Goal: Task Accomplishment & Management: Manage account settings

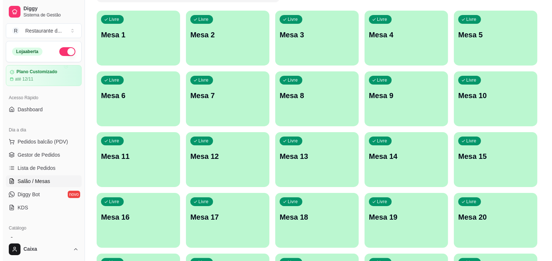
scroll to position [81, 0]
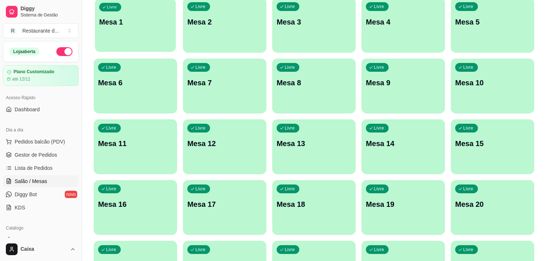
click at [130, 27] on div "Livre Mesa 1" at bounding box center [135, 21] width 81 height 45
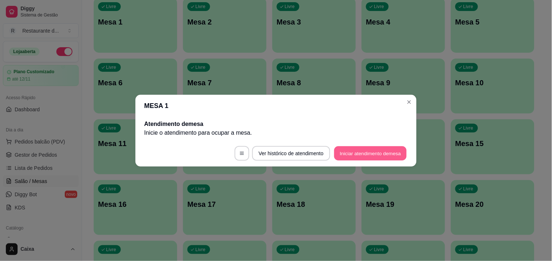
click at [339, 155] on button "Iniciar atendimento de mesa" at bounding box center [370, 153] width 72 height 14
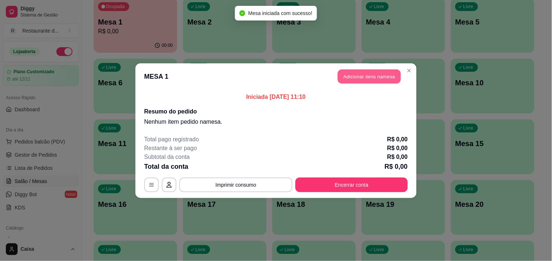
click at [367, 77] on button "Adicionar itens na mesa" at bounding box center [369, 76] width 63 height 14
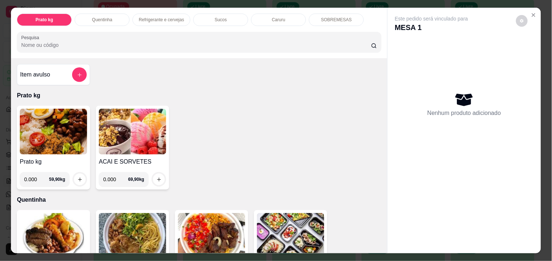
click at [112, 175] on input "0.000" at bounding box center [115, 179] width 25 height 15
type input "0.160"
click at [156, 177] on icon "increase-product-quantity" at bounding box center [158, 179] width 5 height 5
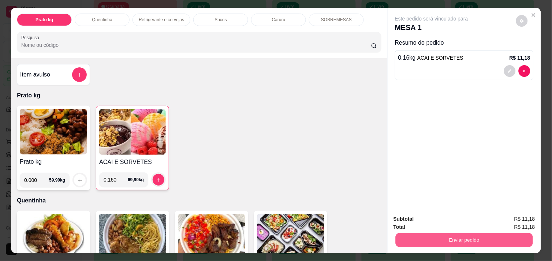
click at [452, 235] on button "Enviar pedido" at bounding box center [464, 240] width 137 height 14
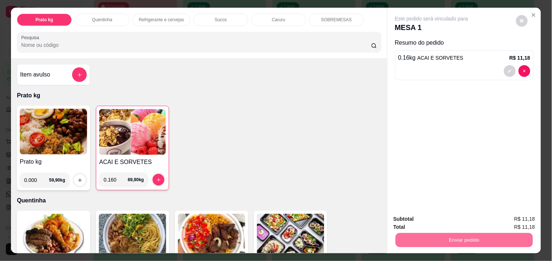
click at [508, 216] on button "Enviar pedido" at bounding box center [516, 219] width 40 height 14
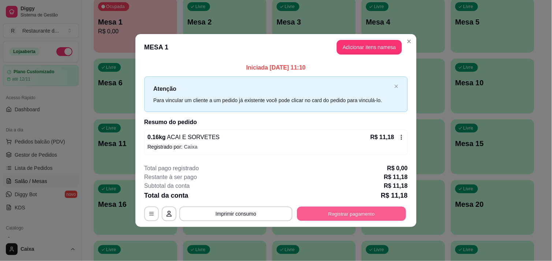
click at [338, 212] on button "Registrar pagamento" at bounding box center [351, 214] width 109 height 14
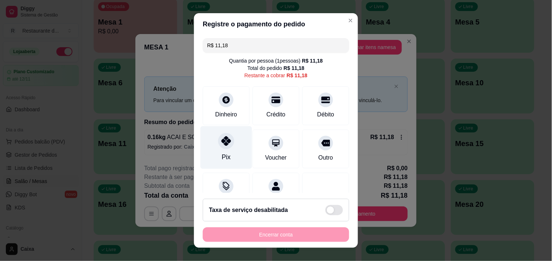
click at [225, 160] on div "Pix" at bounding box center [227, 147] width 52 height 43
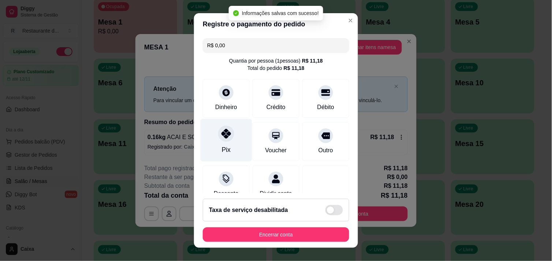
type input "R$ 0,00"
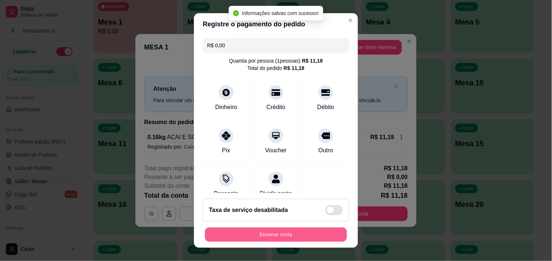
click at [316, 238] on button "Encerrar conta" at bounding box center [276, 235] width 142 height 14
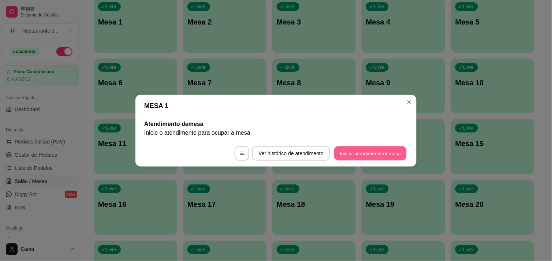
click at [364, 156] on button "Iniciar atendimento de mesa" at bounding box center [370, 153] width 72 height 14
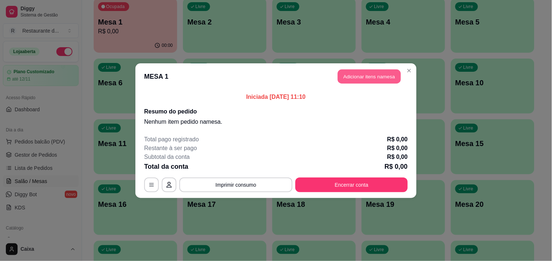
click at [371, 78] on button "Adicionar itens na mesa" at bounding box center [369, 76] width 63 height 14
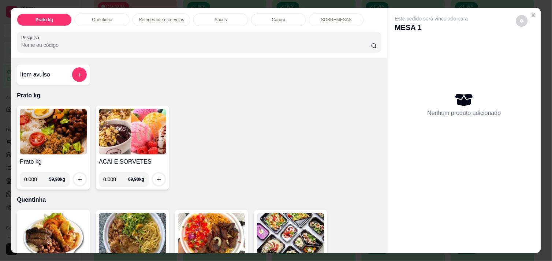
click at [112, 176] on input "0.000" at bounding box center [115, 179] width 25 height 15
type input "0.178"
click at [153, 174] on button "increase-product-quantity" at bounding box center [158, 179] width 11 height 11
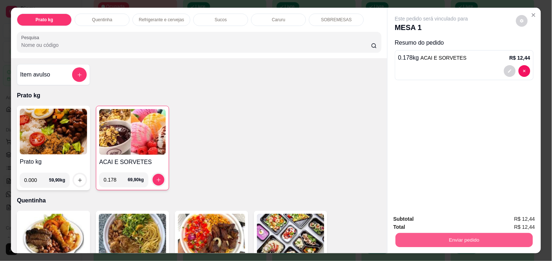
click at [450, 235] on button "Enviar pedido" at bounding box center [464, 240] width 137 height 14
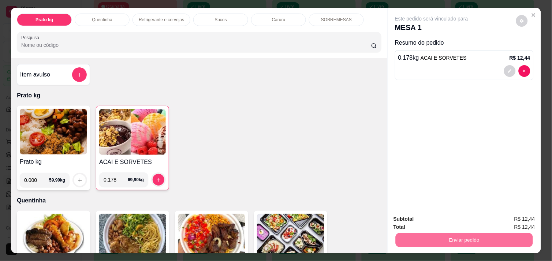
click at [509, 215] on button "Enviar pedido" at bounding box center [515, 219] width 41 height 14
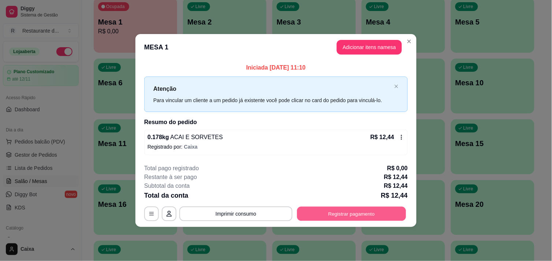
click at [364, 206] on div "**********" at bounding box center [275, 213] width 263 height 15
click at [361, 211] on button "Registrar pagamento" at bounding box center [351, 214] width 109 height 14
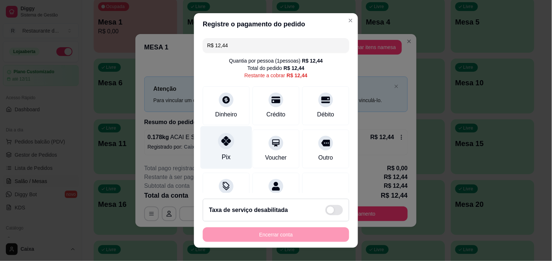
click at [226, 138] on div at bounding box center [226, 141] width 16 height 16
type input "R$ 0,00"
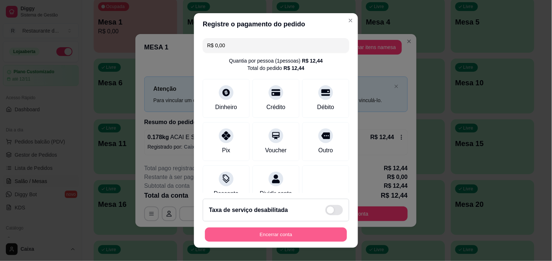
click at [276, 235] on button "Encerrar conta" at bounding box center [276, 235] width 142 height 14
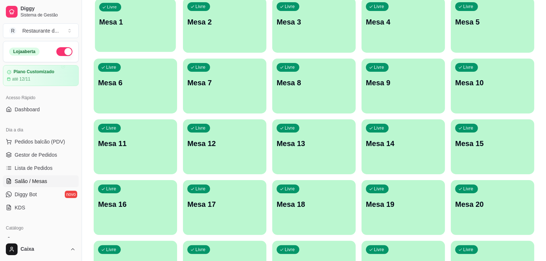
click at [124, 19] on p "Mesa 1" at bounding box center [135, 22] width 72 height 10
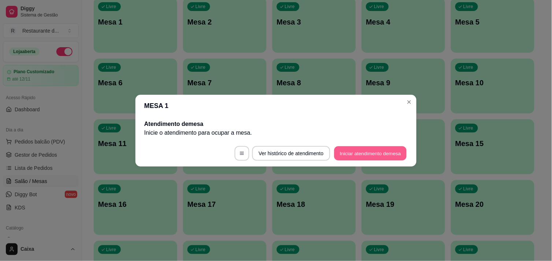
click at [361, 150] on button "Iniciar atendimento de mesa" at bounding box center [370, 153] width 72 height 14
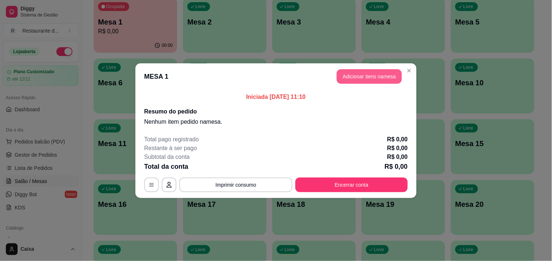
click at [366, 81] on button "Adicionar itens na mesa" at bounding box center [369, 76] width 65 height 15
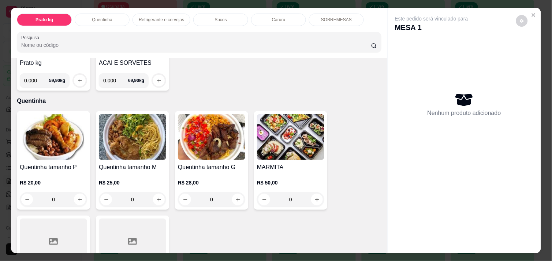
scroll to position [114, 0]
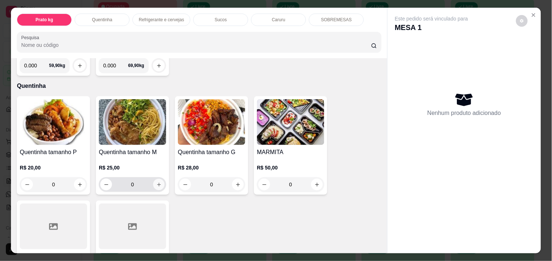
click at [156, 182] on icon "increase-product-quantity" at bounding box center [158, 184] width 5 height 5
type input "1"
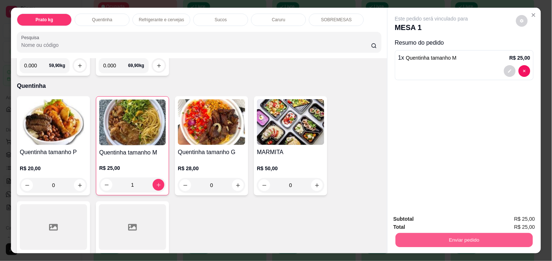
click at [440, 236] on button "Enviar pedido" at bounding box center [464, 240] width 137 height 14
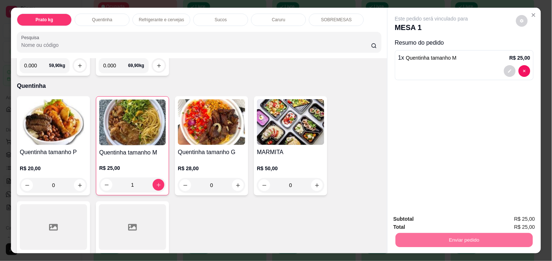
click at [514, 216] on button "Enviar pedido" at bounding box center [515, 219] width 41 height 14
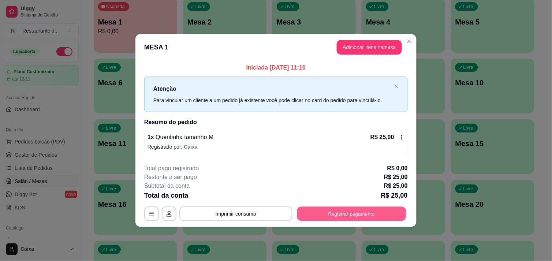
click at [354, 214] on button "Registrar pagamento" at bounding box center [351, 214] width 109 height 14
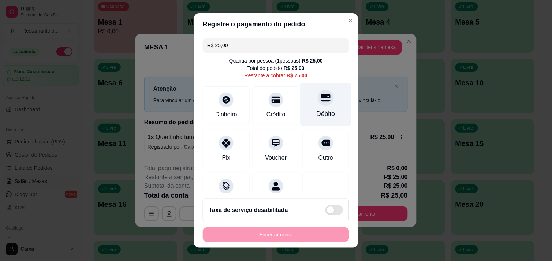
click at [318, 104] on div "Débito" at bounding box center [326, 104] width 52 height 43
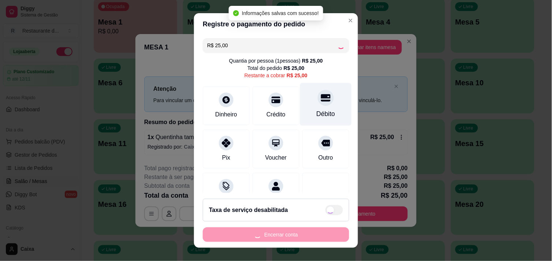
type input "R$ 0,00"
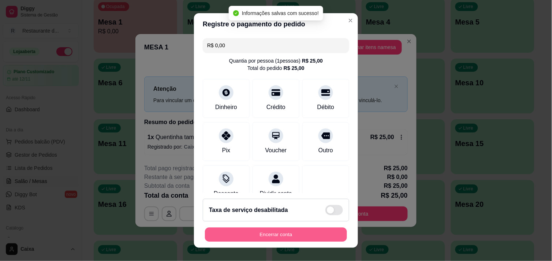
click at [300, 237] on button "Encerrar conta" at bounding box center [276, 235] width 142 height 14
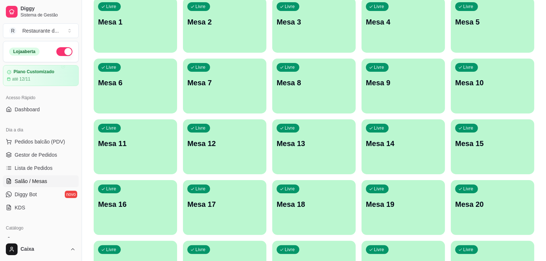
click at [340, 99] on div "Livre Mesa 8" at bounding box center [313, 82] width 83 height 46
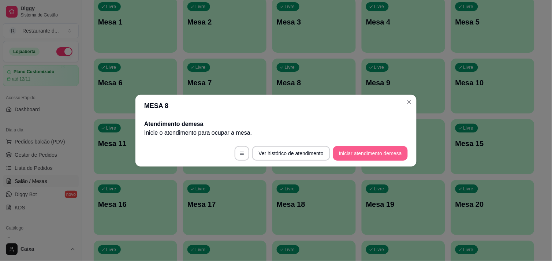
click at [354, 149] on button "Iniciar atendimento de mesa" at bounding box center [370, 153] width 75 height 15
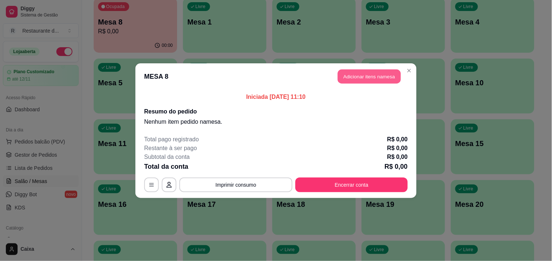
click at [381, 75] on button "Adicionar itens na mesa" at bounding box center [369, 76] width 63 height 14
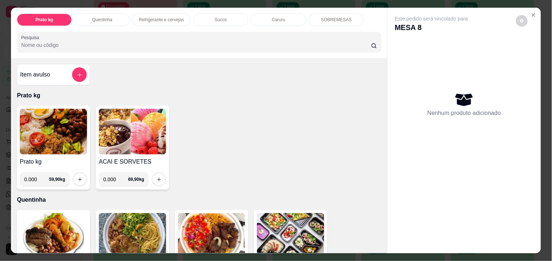
click at [36, 175] on input "0.000" at bounding box center [36, 179] width 25 height 15
type input "0.686"
click at [74, 175] on button "increase-product-quantity" at bounding box center [79, 179] width 11 height 11
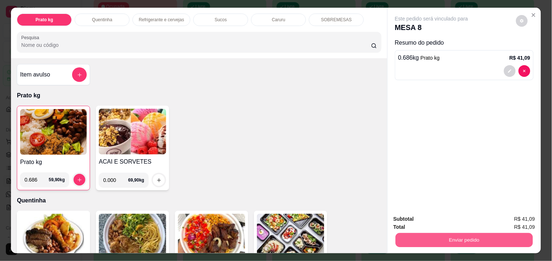
click at [445, 233] on button "Enviar pedido" at bounding box center [464, 240] width 137 height 14
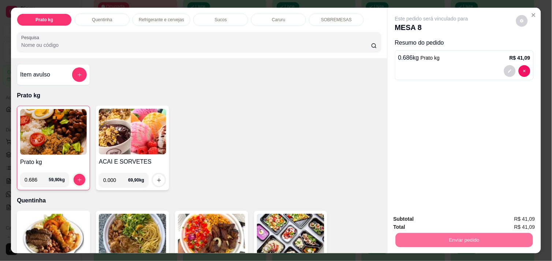
click at [521, 218] on button "Enviar pedido" at bounding box center [516, 219] width 40 height 14
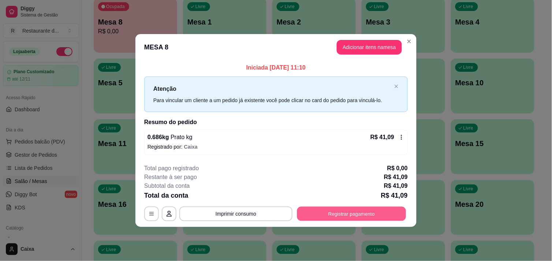
click at [366, 210] on button "Registrar pagamento" at bounding box center [351, 214] width 109 height 14
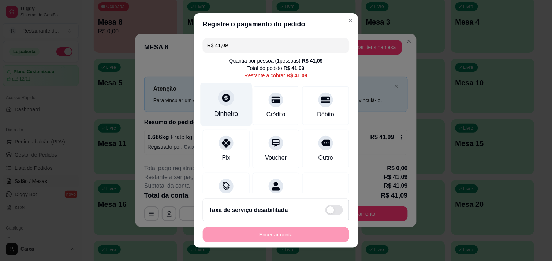
click at [229, 108] on div "Dinheiro" at bounding box center [227, 104] width 52 height 43
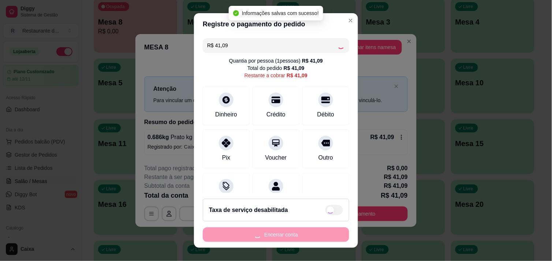
type input "R$ 0,00"
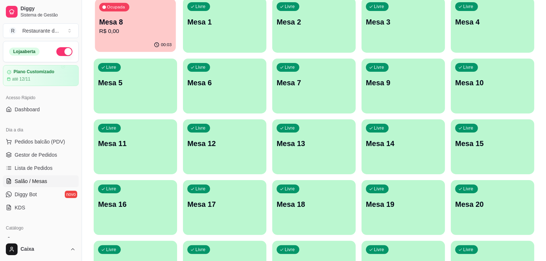
click at [136, 6] on div "Ocupada Mesa 8 R$ 0,00" at bounding box center [135, 19] width 81 height 40
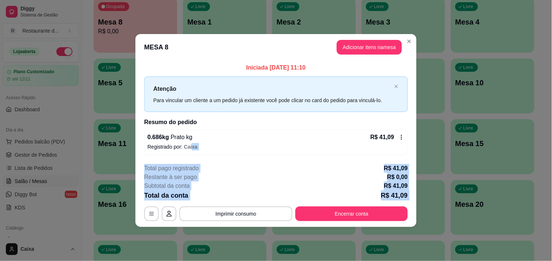
drag, startPoint x: 191, startPoint y: 155, endPoint x: 202, endPoint y: 213, distance: 59.0
click at [202, 213] on section "**********" at bounding box center [275, 130] width 281 height 193
click at [209, 217] on button "Imprimir consumo" at bounding box center [235, 213] width 113 height 15
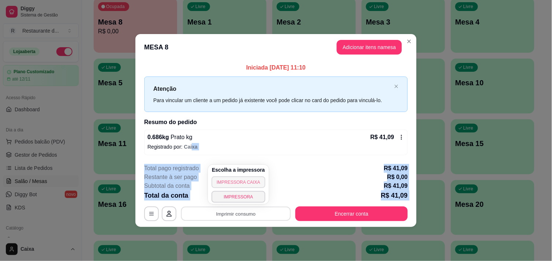
click at [248, 183] on button "IMPRESSORA CAIXA" at bounding box center [239, 182] width 54 height 12
click at [248, 183] on div "Escolha a impressora IMPRESSORA CAIXA IMPRESSORA" at bounding box center [238, 185] width 71 height 40
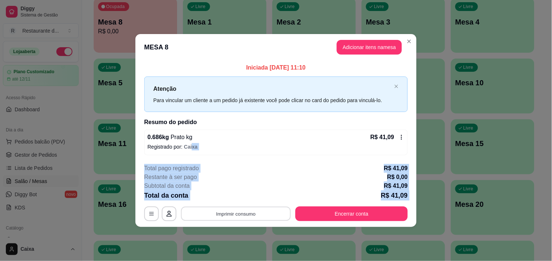
click at [253, 214] on button "Imprimir consumo" at bounding box center [236, 214] width 110 height 14
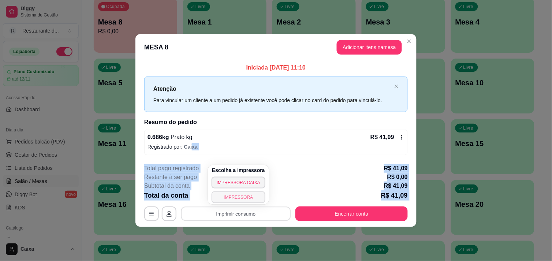
click at [231, 197] on button "IMPRESSORA" at bounding box center [239, 197] width 54 height 12
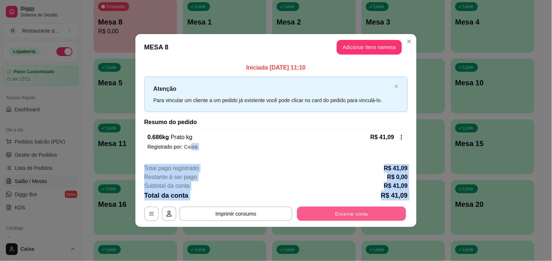
click at [337, 214] on button "Encerrar conta" at bounding box center [351, 214] width 109 height 14
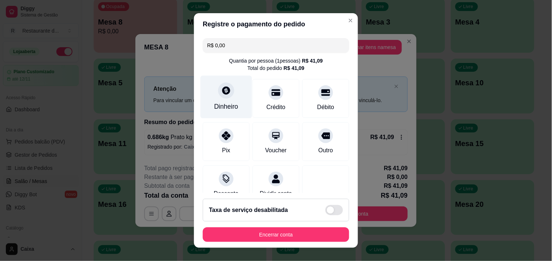
click at [222, 87] on icon at bounding box center [226, 90] width 8 height 8
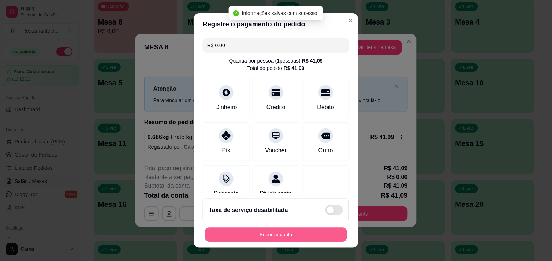
click at [272, 235] on button "Encerrar conta" at bounding box center [276, 235] width 142 height 14
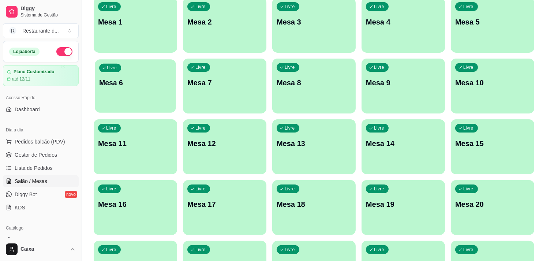
click at [171, 60] on div "Livre Mesa 6" at bounding box center [135, 81] width 81 height 45
click at [109, 23] on p "Mesa 1" at bounding box center [135, 22] width 72 height 10
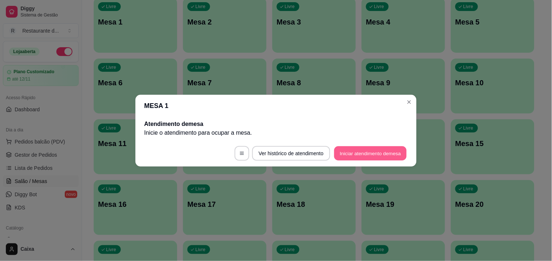
click at [361, 147] on button "Iniciar atendimento de mesa" at bounding box center [370, 153] width 72 height 14
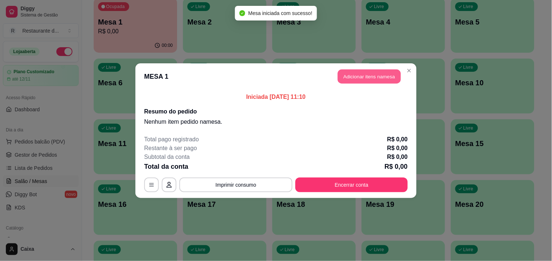
click at [371, 78] on button "Adicionar itens na mesa" at bounding box center [369, 76] width 63 height 14
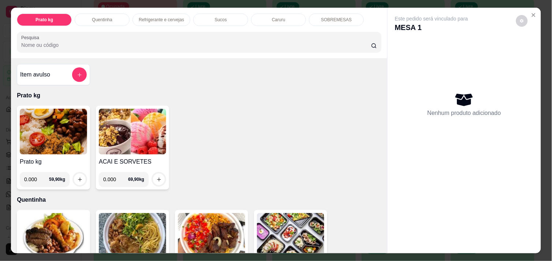
drag, startPoint x: 195, startPoint y: 139, endPoint x: 172, endPoint y: 140, distance: 23.1
click at [172, 140] on div "Prato kg 0.000 59,90 kg ACAI E SORVETES 0.000 69,90 kg" at bounding box center [199, 148] width 364 height 84
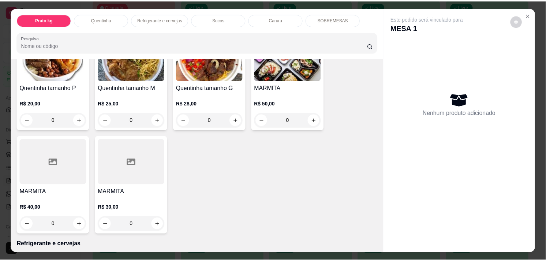
scroll to position [179, 0]
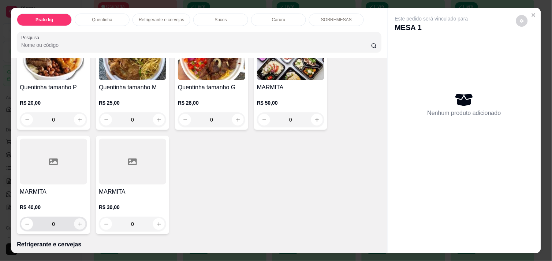
click at [77, 221] on icon "increase-product-quantity" at bounding box center [79, 223] width 5 height 5
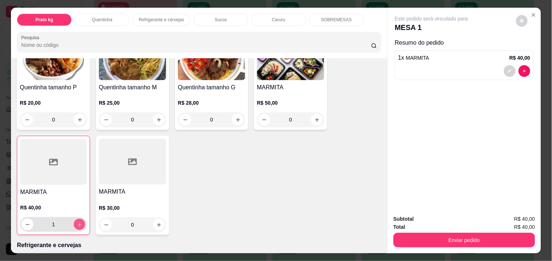
click at [77, 222] on icon "increase-product-quantity" at bounding box center [79, 224] width 5 height 5
type input "2"
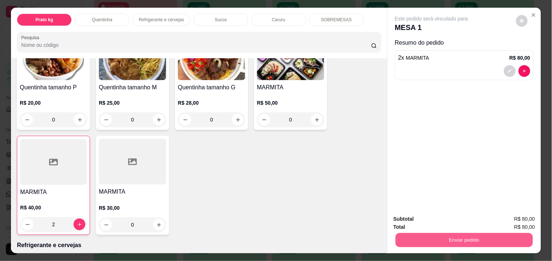
click at [428, 235] on button "Enviar pedido" at bounding box center [464, 240] width 137 height 14
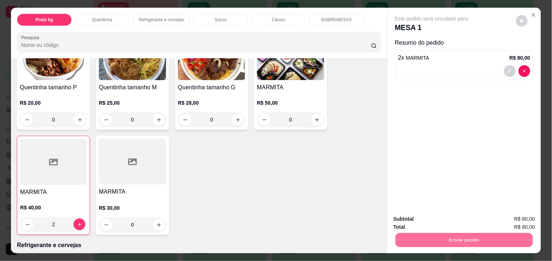
click at [525, 218] on button "Enviar pedido" at bounding box center [516, 219] width 40 height 14
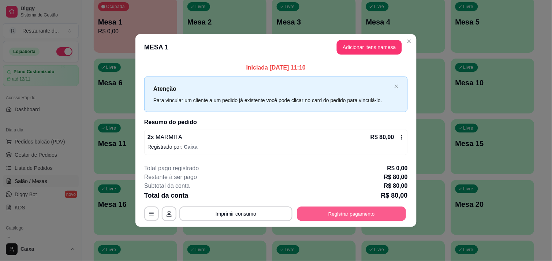
click at [359, 216] on button "Registrar pagamento" at bounding box center [351, 214] width 109 height 14
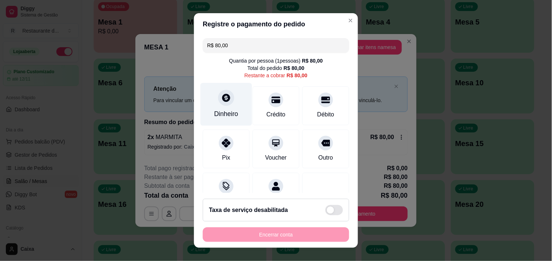
click at [222, 94] on icon at bounding box center [226, 98] width 8 height 8
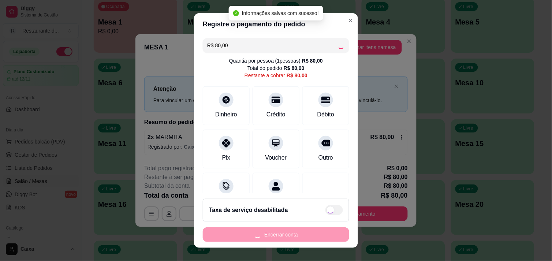
type input "R$ 0,00"
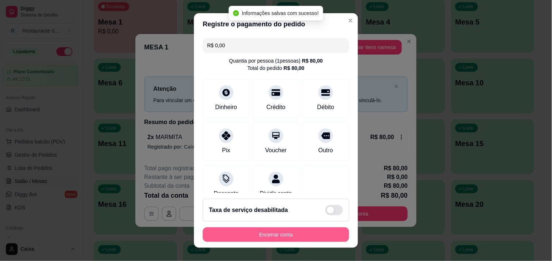
click at [289, 235] on button "Encerrar conta" at bounding box center [276, 234] width 146 height 15
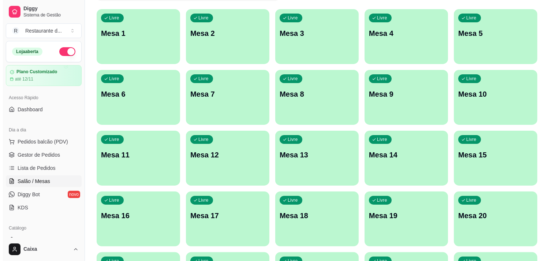
scroll to position [65, 0]
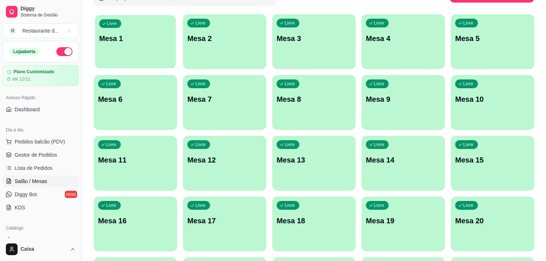
click at [138, 41] on p "Mesa 1" at bounding box center [135, 39] width 72 height 10
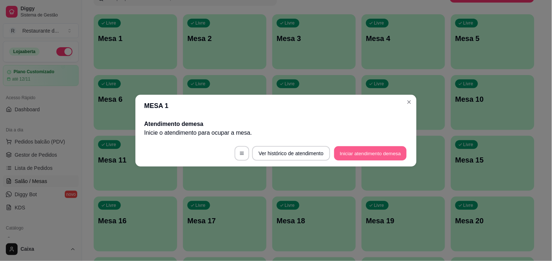
click at [381, 150] on button "Iniciar atendimento de mesa" at bounding box center [370, 153] width 72 height 14
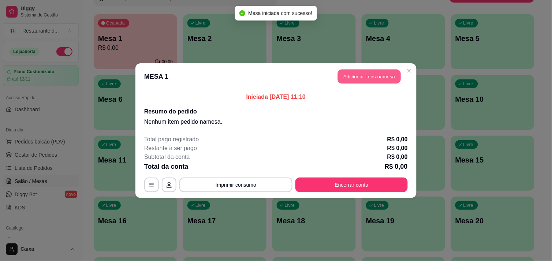
click at [372, 75] on button "Adicionar itens na mesa" at bounding box center [369, 76] width 63 height 14
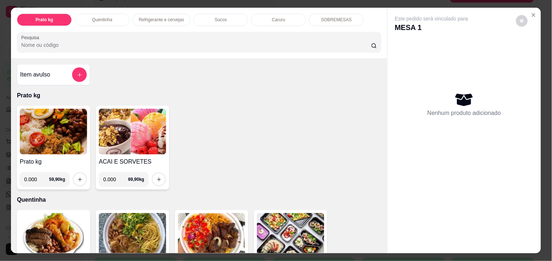
click at [38, 176] on input "0.000" at bounding box center [36, 179] width 25 height 15
type input "0.422"
click at [77, 177] on icon "increase-product-quantity" at bounding box center [79, 179] width 5 height 5
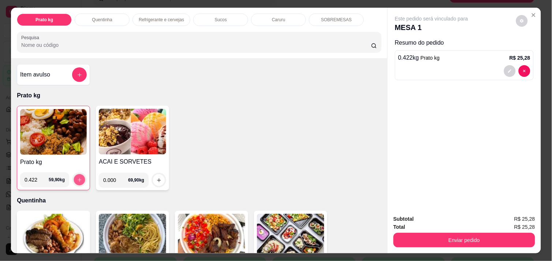
click at [77, 177] on icon "increase-product-quantity" at bounding box center [79, 179] width 5 height 5
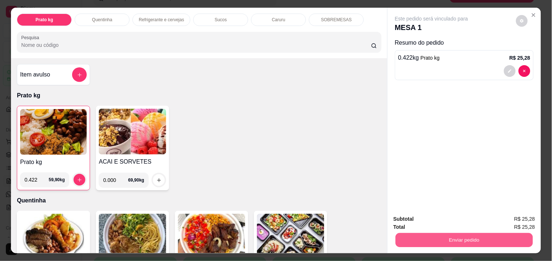
click at [460, 235] on button "Enviar pedido" at bounding box center [464, 240] width 137 height 14
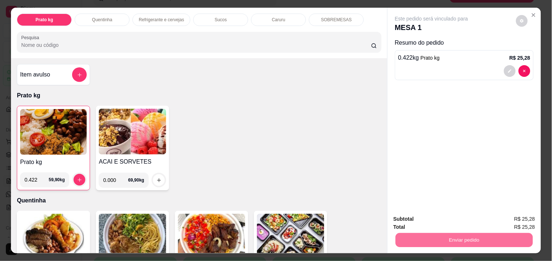
click at [526, 216] on button "Enviar pedido" at bounding box center [515, 219] width 41 height 14
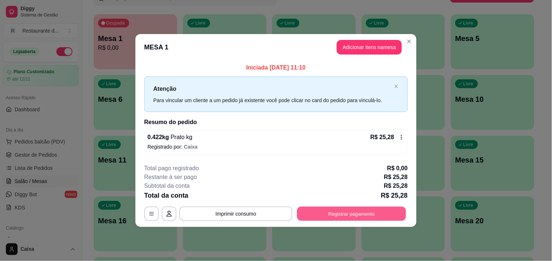
click at [368, 215] on button "Registrar pagamento" at bounding box center [351, 214] width 109 height 14
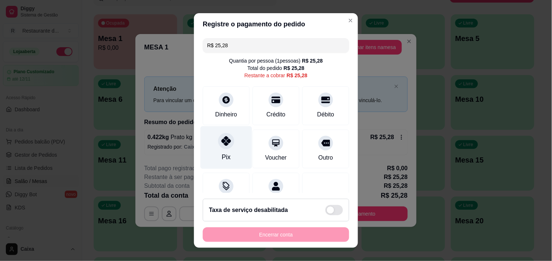
click at [221, 140] on icon at bounding box center [226, 141] width 10 height 10
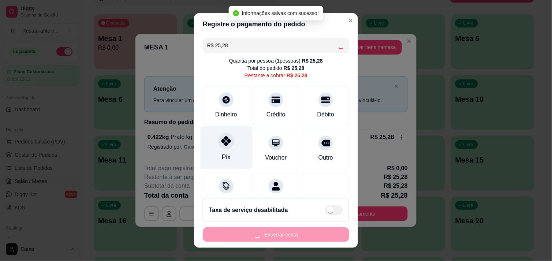
type input "R$ 0,00"
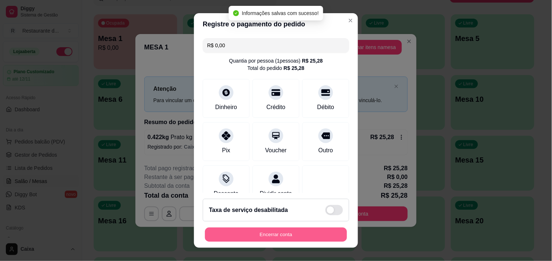
click at [266, 228] on button "Encerrar conta" at bounding box center [276, 235] width 142 height 14
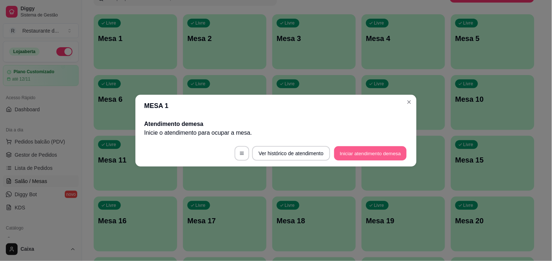
click at [359, 154] on button "Iniciar atendimento de mesa" at bounding box center [370, 153] width 72 height 14
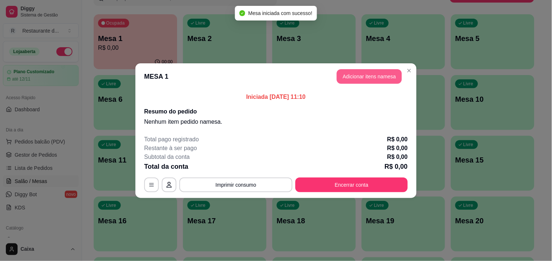
click at [371, 72] on button "Adicionar itens na mesa" at bounding box center [369, 76] width 65 height 15
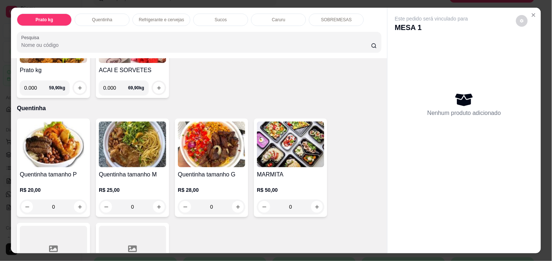
scroll to position [97, 0]
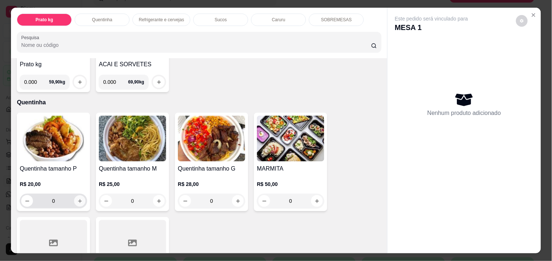
click at [77, 198] on icon "increase-product-quantity" at bounding box center [79, 200] width 5 height 5
type input "1"
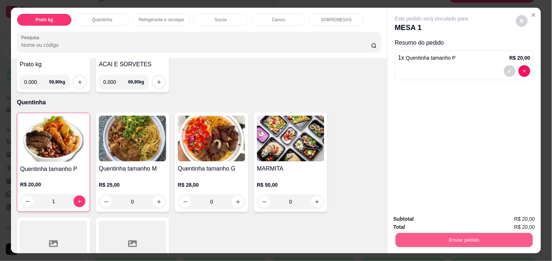
click at [475, 233] on button "Enviar pedido" at bounding box center [464, 240] width 137 height 14
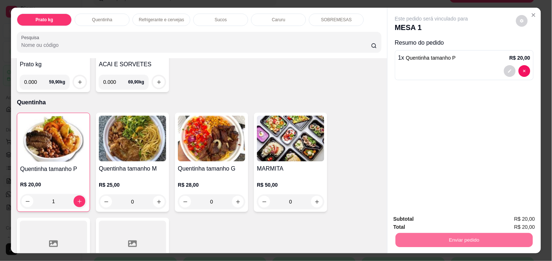
click at [507, 220] on button "Enviar pedido" at bounding box center [515, 219] width 41 height 14
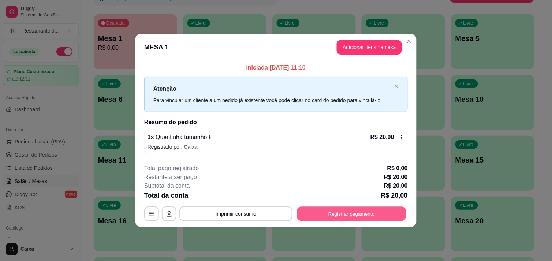
click at [361, 211] on button "Registrar pagamento" at bounding box center [351, 214] width 109 height 14
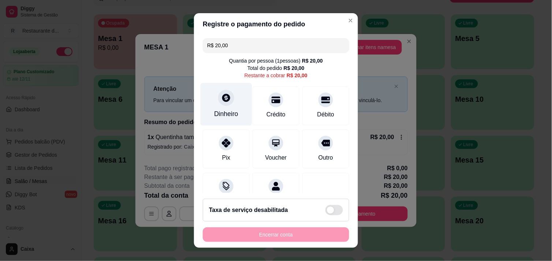
click at [211, 97] on div "Dinheiro" at bounding box center [227, 104] width 52 height 43
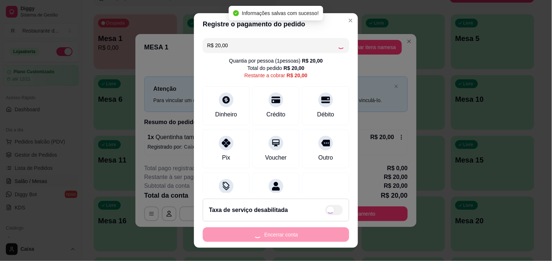
type input "R$ 0,00"
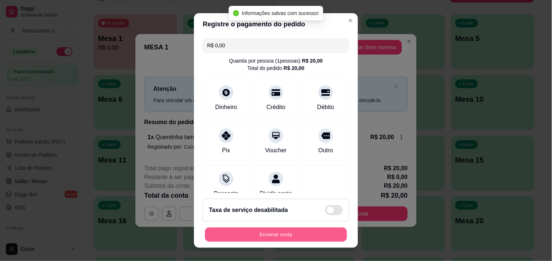
click at [277, 229] on button "Encerrar conta" at bounding box center [276, 235] width 142 height 14
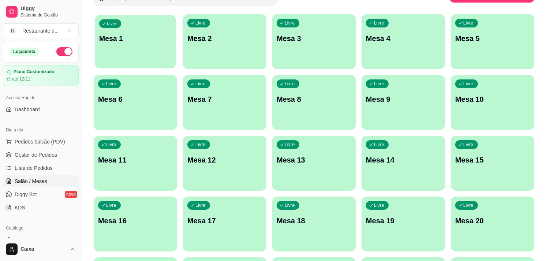
click at [162, 54] on div "Livre Mesa 1" at bounding box center [135, 37] width 81 height 45
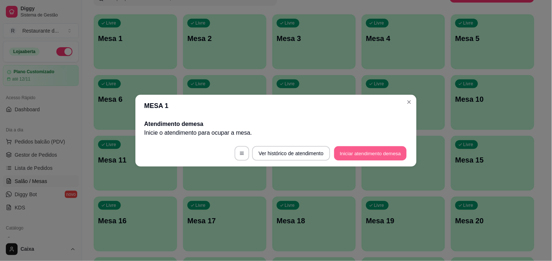
click at [365, 147] on button "Iniciar atendimento de mesa" at bounding box center [370, 153] width 72 height 14
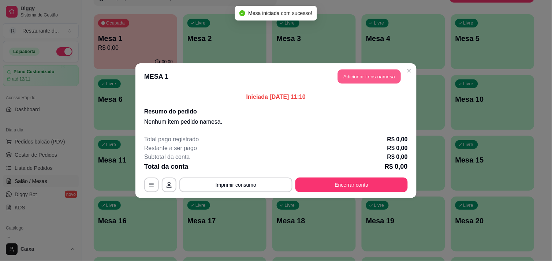
click at [367, 79] on button "Adicionar itens na mesa" at bounding box center [369, 76] width 63 height 14
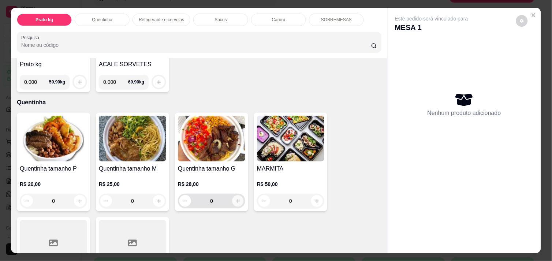
click at [236, 198] on icon "increase-product-quantity" at bounding box center [237, 200] width 5 height 5
type input "1"
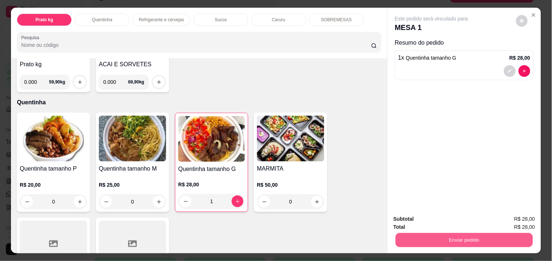
click at [465, 235] on button "Enviar pedido" at bounding box center [464, 240] width 137 height 14
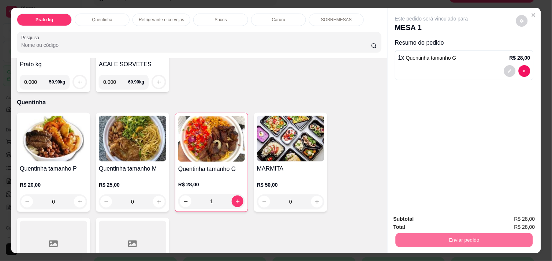
click at [503, 216] on button "Enviar pedido" at bounding box center [516, 219] width 40 height 14
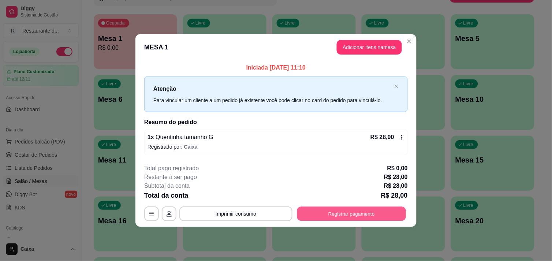
click at [364, 217] on button "Registrar pagamento" at bounding box center [351, 214] width 109 height 14
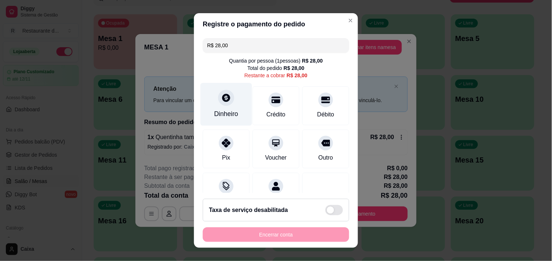
click at [219, 110] on div "Dinheiro" at bounding box center [226, 114] width 24 height 10
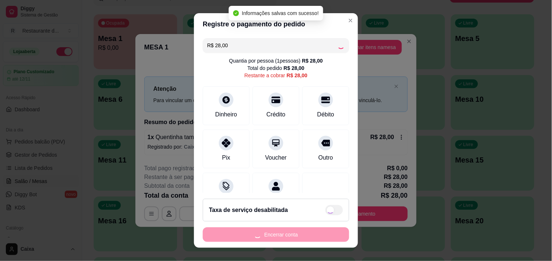
type input "R$ 0,00"
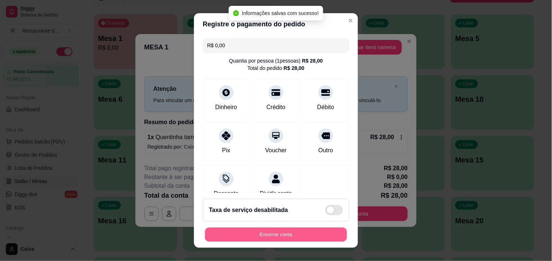
click at [287, 240] on button "Encerrar conta" at bounding box center [276, 235] width 142 height 14
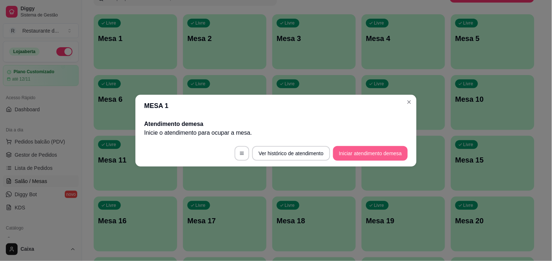
click at [374, 156] on button "Iniciar atendimento de mesa" at bounding box center [370, 153] width 75 height 15
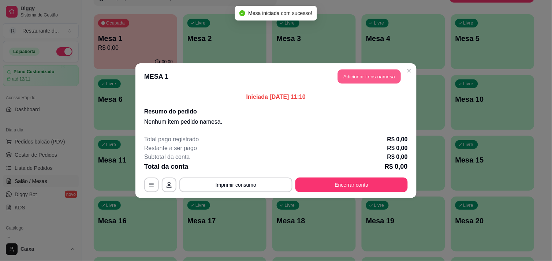
click at [379, 79] on button "Adicionar itens na mesa" at bounding box center [369, 76] width 63 height 14
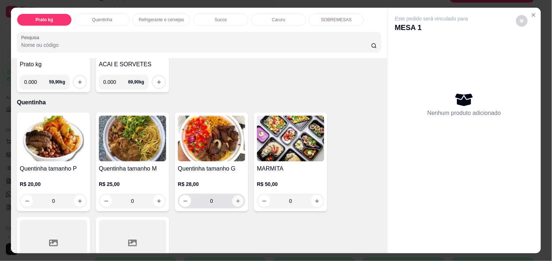
click at [235, 198] on icon "increase-product-quantity" at bounding box center [237, 200] width 5 height 5
type input "1"
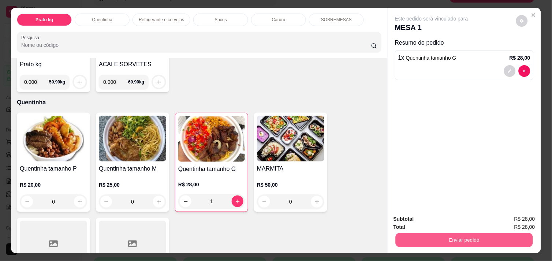
click at [432, 235] on button "Enviar pedido" at bounding box center [464, 240] width 137 height 14
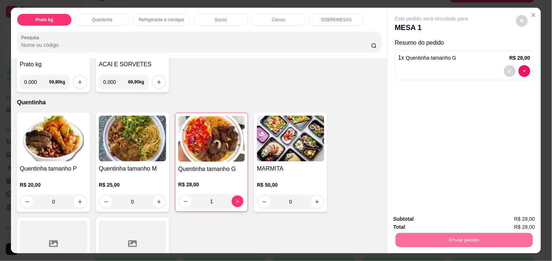
click at [504, 218] on button "Enviar pedido" at bounding box center [516, 219] width 40 height 14
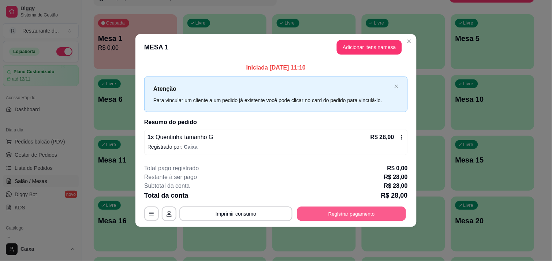
click at [377, 210] on button "Registrar pagamento" at bounding box center [351, 214] width 109 height 14
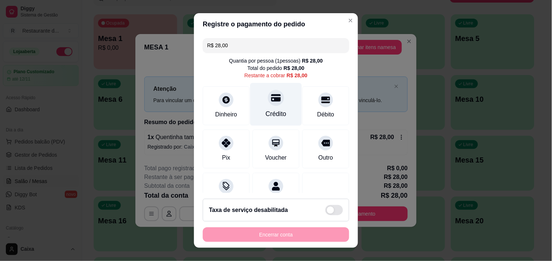
click at [267, 108] on div "Crédito" at bounding box center [276, 104] width 52 height 43
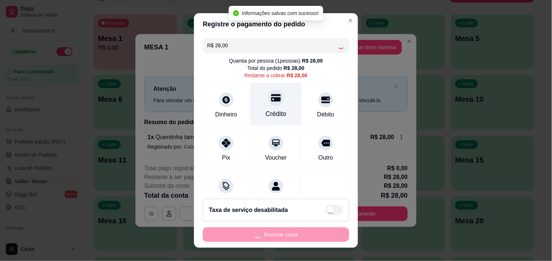
type input "R$ 0,00"
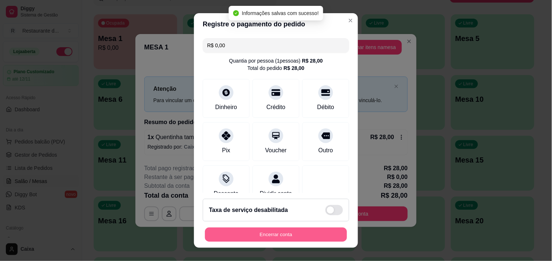
click at [266, 231] on button "Encerrar conta" at bounding box center [276, 235] width 142 height 14
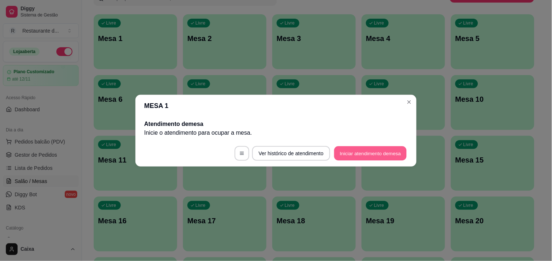
click at [371, 151] on button "Iniciar atendimento de mesa" at bounding box center [370, 153] width 72 height 14
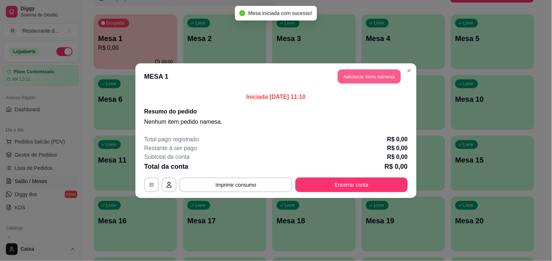
click at [377, 73] on button "Adicionar itens na mesa" at bounding box center [369, 76] width 63 height 14
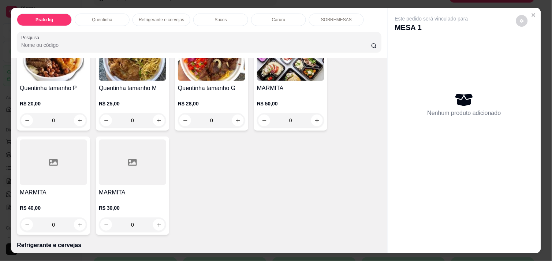
scroll to position [162, 0]
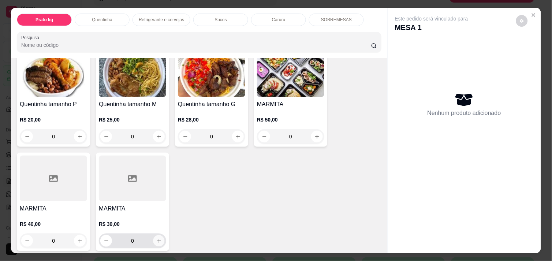
click at [157, 239] on icon "increase-product-quantity" at bounding box center [159, 241] width 4 height 4
type input "1"
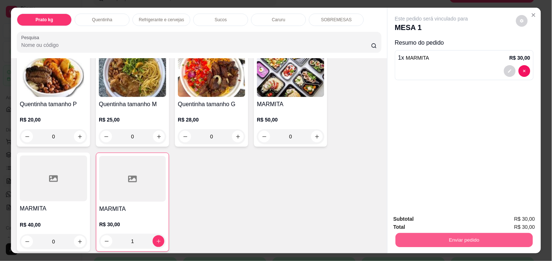
click at [442, 234] on button "Enviar pedido" at bounding box center [464, 240] width 137 height 14
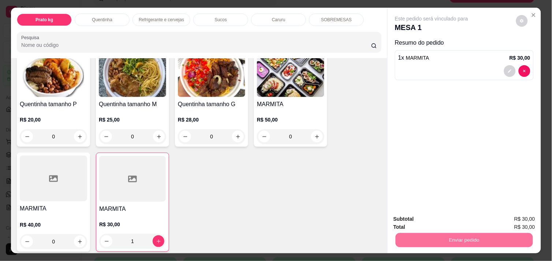
click at [522, 222] on button "Enviar pedido" at bounding box center [516, 219] width 40 height 14
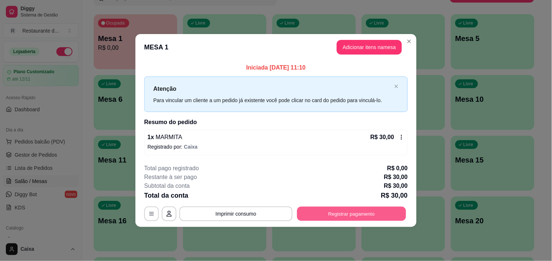
click at [337, 211] on button "Registrar pagamento" at bounding box center [351, 214] width 109 height 14
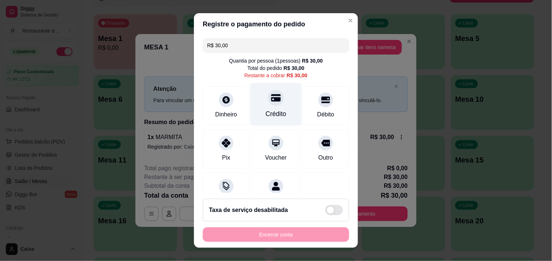
click at [282, 117] on div "Crédito" at bounding box center [276, 104] width 52 height 43
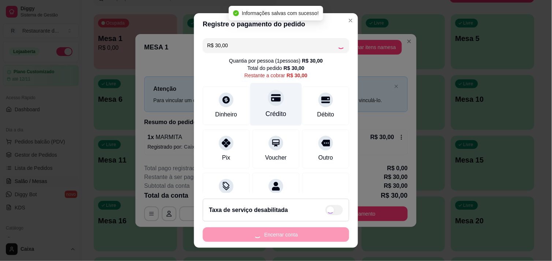
type input "R$ 0,00"
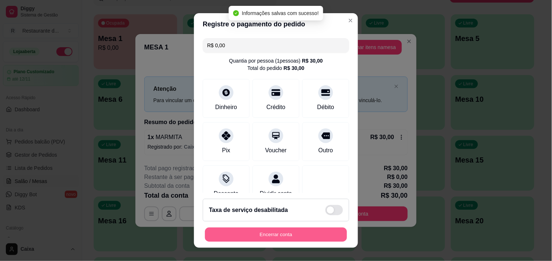
click at [300, 236] on button "Encerrar conta" at bounding box center [276, 235] width 142 height 14
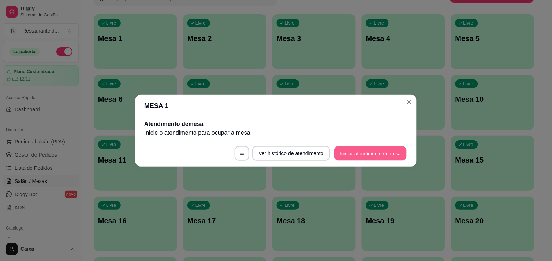
click at [361, 158] on button "Iniciar atendimento de mesa" at bounding box center [370, 153] width 72 height 14
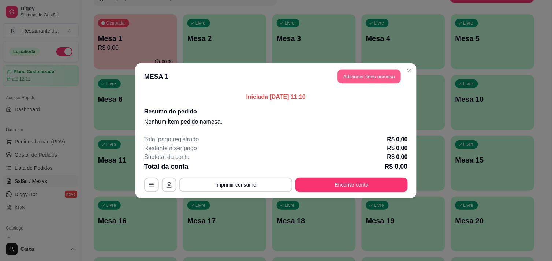
click at [366, 78] on button "Adicionar itens na mesa" at bounding box center [369, 76] width 63 height 14
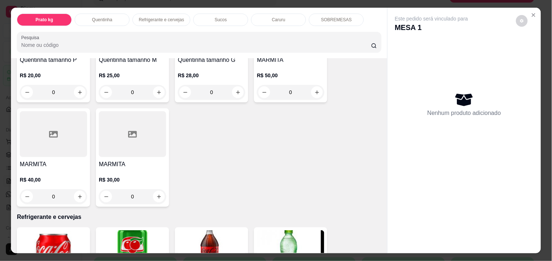
scroll to position [211, 0]
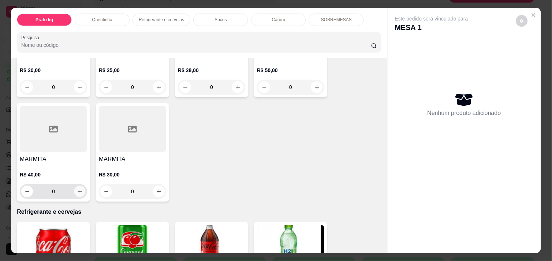
click at [77, 189] on icon "increase-product-quantity" at bounding box center [79, 191] width 5 height 5
type input "1"
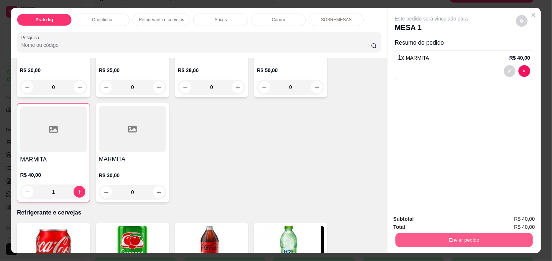
click at [432, 233] on button "Enviar pedido" at bounding box center [464, 240] width 137 height 14
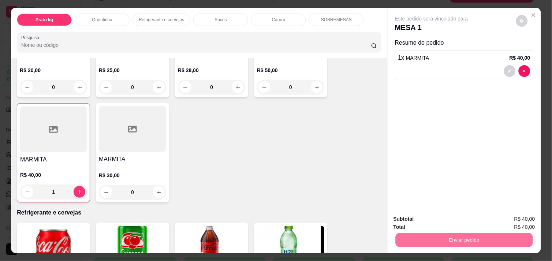
click at [510, 213] on button "Enviar pedido" at bounding box center [516, 219] width 40 height 14
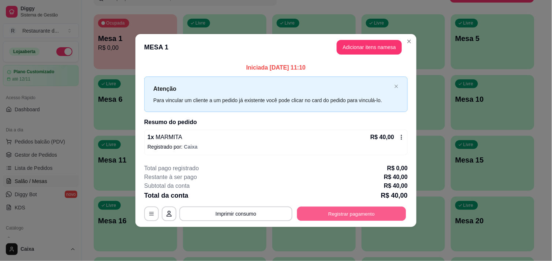
click at [373, 216] on button "Registrar pagamento" at bounding box center [351, 214] width 109 height 14
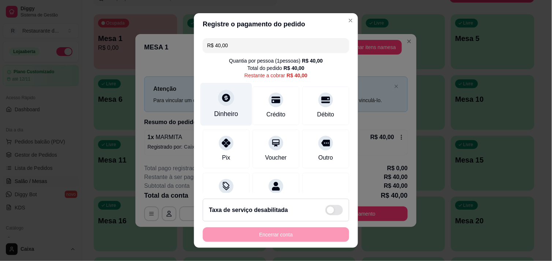
click at [222, 100] on icon at bounding box center [226, 98] width 8 height 8
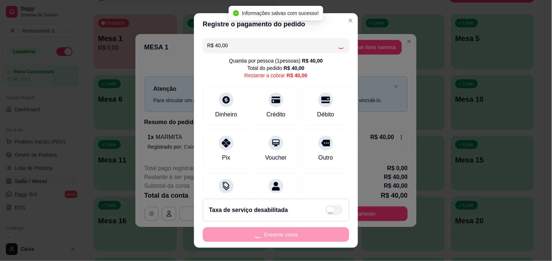
type input "R$ 0,00"
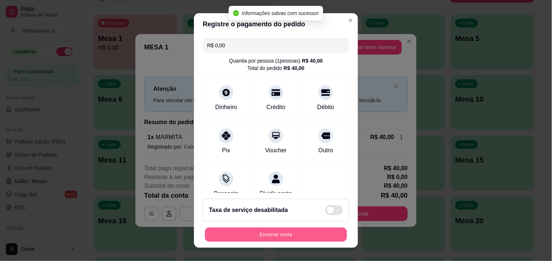
click at [295, 232] on button "Encerrar conta" at bounding box center [276, 235] width 142 height 14
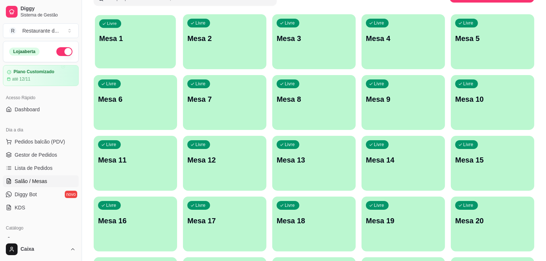
click at [152, 52] on div "Livre Mesa 1" at bounding box center [135, 37] width 81 height 45
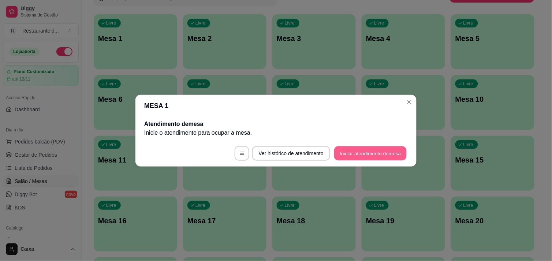
click at [351, 146] on button "Iniciar atendimento de mesa" at bounding box center [370, 153] width 72 height 14
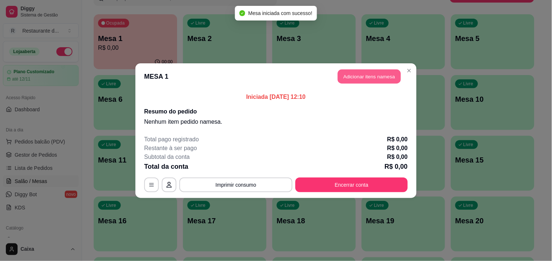
click at [374, 71] on button "Adicionar itens na mesa" at bounding box center [369, 76] width 63 height 14
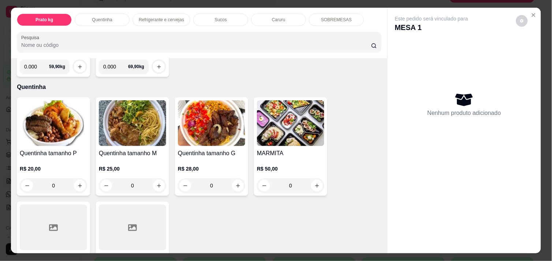
scroll to position [114, 0]
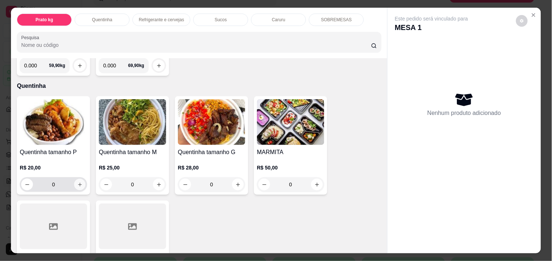
click at [77, 184] on icon "increase-product-quantity" at bounding box center [79, 184] width 5 height 5
type input "1"
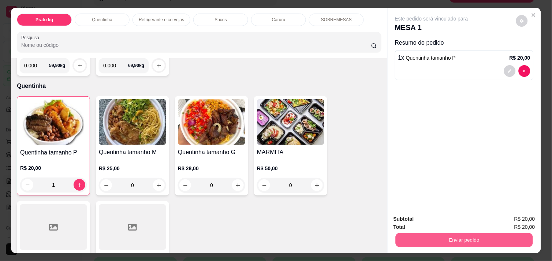
click at [461, 240] on button "Enviar pedido" at bounding box center [464, 240] width 137 height 14
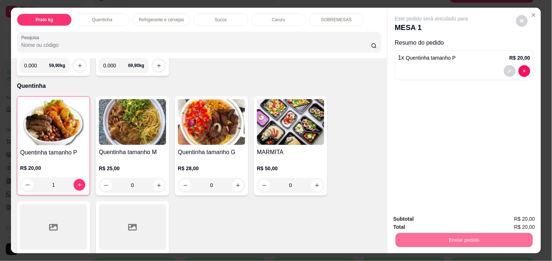
click at [518, 215] on button "Enviar pedido" at bounding box center [516, 219] width 40 height 14
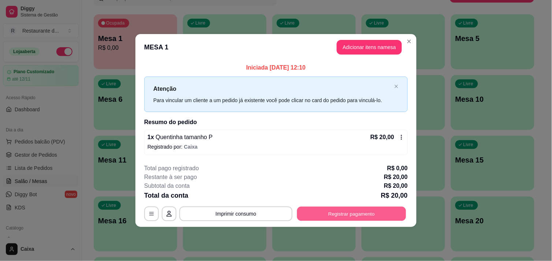
click at [357, 208] on button "Registrar pagamento" at bounding box center [351, 214] width 109 height 14
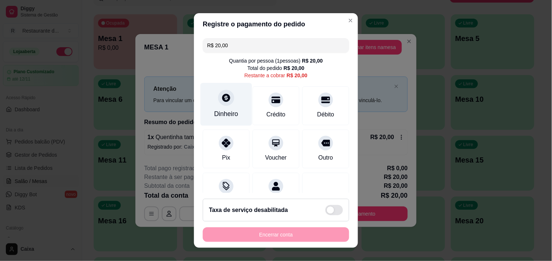
click at [225, 106] on div "Dinheiro" at bounding box center [227, 104] width 52 height 43
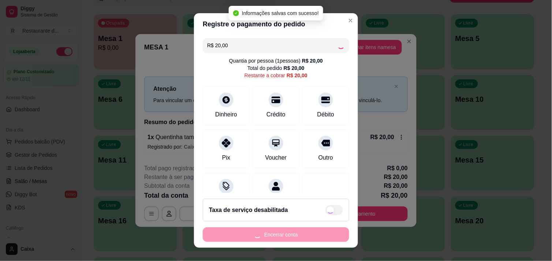
type input "R$ 0,00"
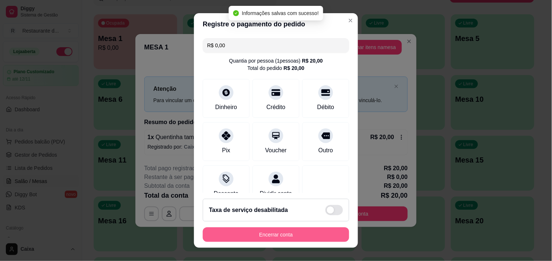
click at [270, 232] on button "Encerrar conta" at bounding box center [276, 234] width 146 height 15
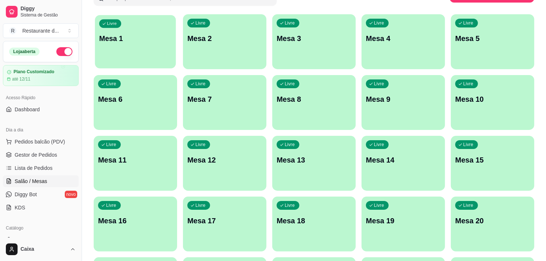
click at [145, 57] on div "Livre Mesa 1" at bounding box center [135, 37] width 81 height 45
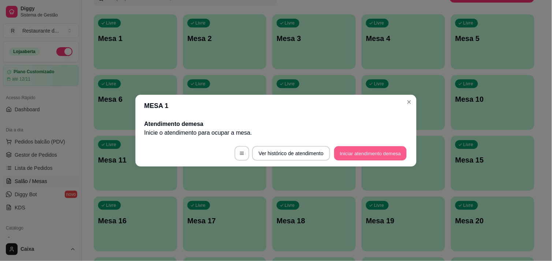
click at [348, 155] on button "Iniciar atendimento de mesa" at bounding box center [370, 153] width 72 height 14
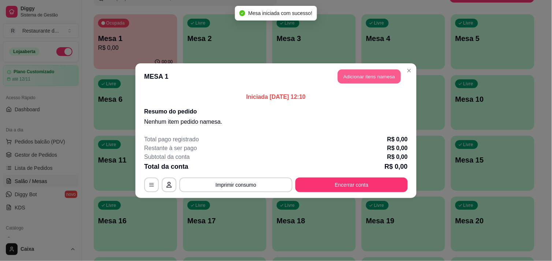
click at [375, 79] on button "Adicionar itens na mesa" at bounding box center [369, 76] width 63 height 14
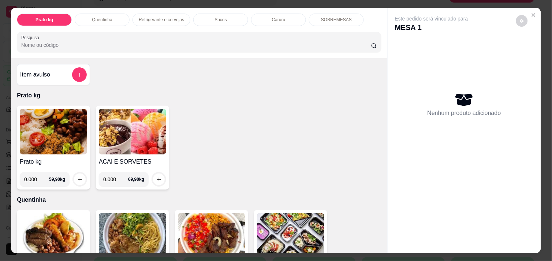
click at [34, 178] on input "0.000" at bounding box center [36, 179] width 25 height 15
type input "0.618"
click at [78, 178] on icon "increase-product-quantity" at bounding box center [79, 179] width 5 height 5
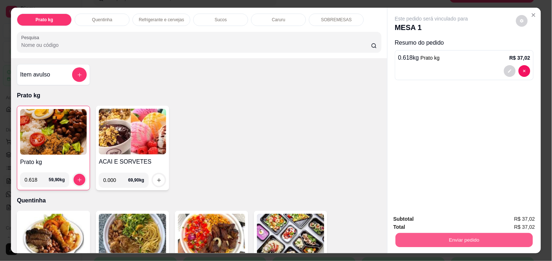
click at [433, 235] on button "Enviar pedido" at bounding box center [464, 240] width 137 height 14
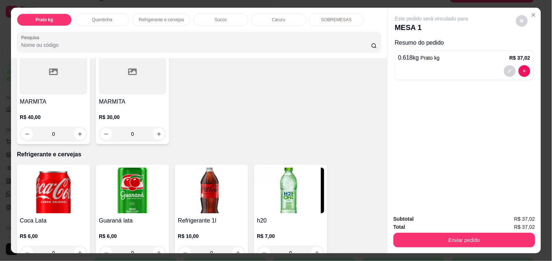
scroll to position [276, 0]
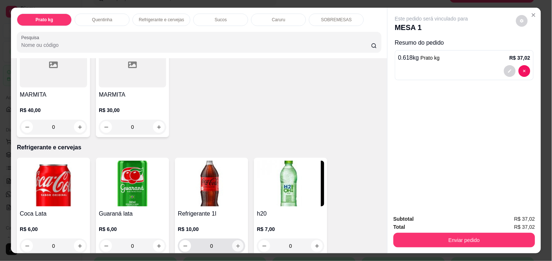
click at [236, 243] on icon "increase-product-quantity" at bounding box center [237, 245] width 5 height 5
type input "1"
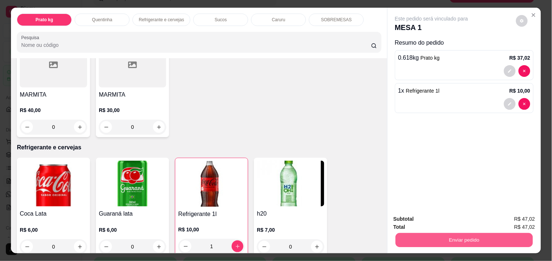
click at [477, 236] on button "Enviar pedido" at bounding box center [464, 240] width 137 height 14
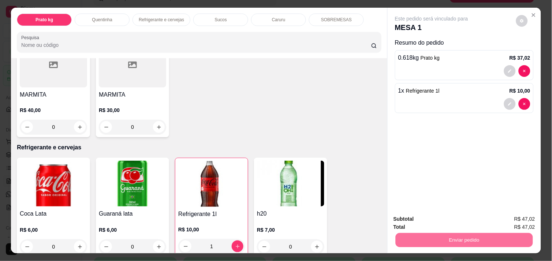
click at [520, 215] on button "Enviar pedido" at bounding box center [516, 219] width 40 height 14
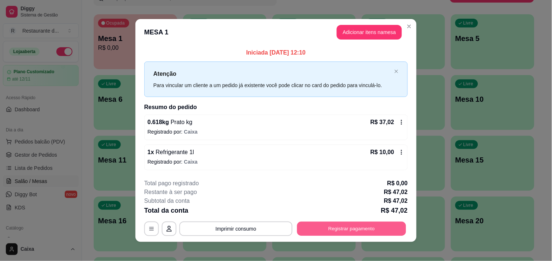
click at [361, 228] on button "Registrar pagamento" at bounding box center [351, 229] width 109 height 14
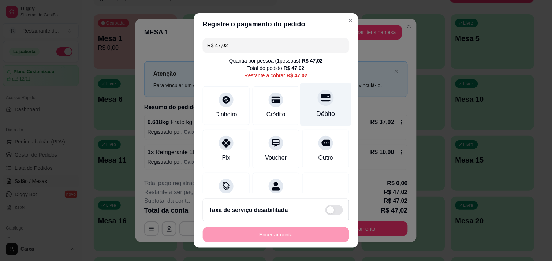
click at [310, 106] on div "Débito" at bounding box center [326, 104] width 52 height 43
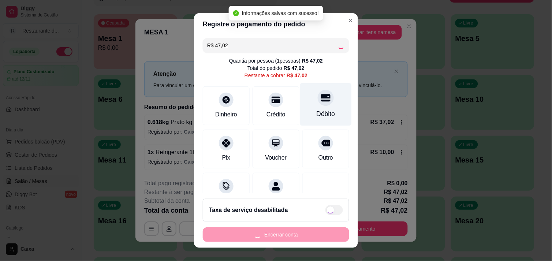
type input "R$ 0,00"
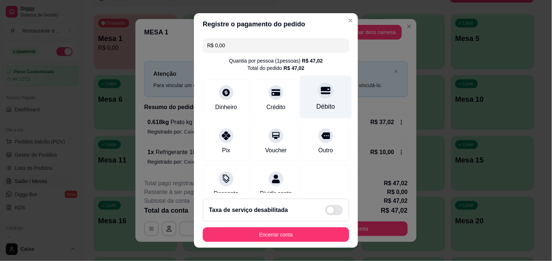
click at [321, 93] on icon at bounding box center [326, 90] width 10 height 7
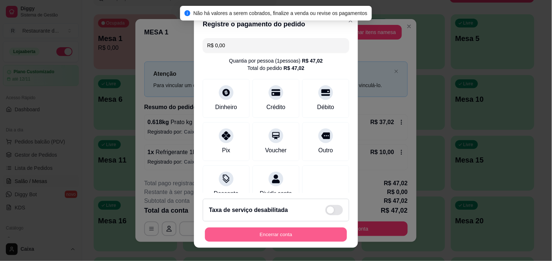
click at [273, 231] on button "Encerrar conta" at bounding box center [276, 235] width 142 height 14
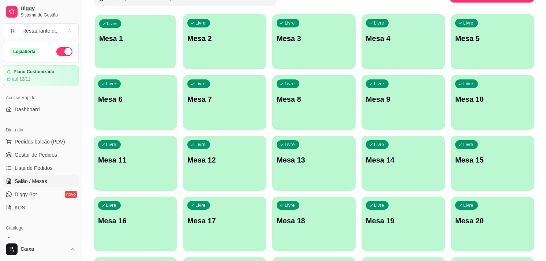
click at [133, 62] on div "button" at bounding box center [135, 64] width 81 height 8
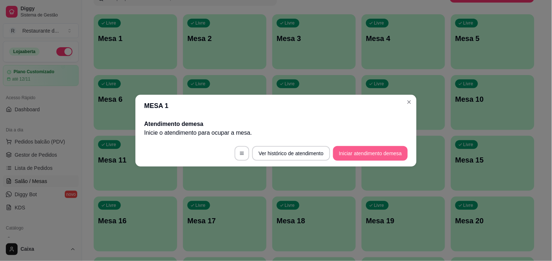
click at [366, 151] on button "Iniciar atendimento de mesa" at bounding box center [370, 153] width 75 height 15
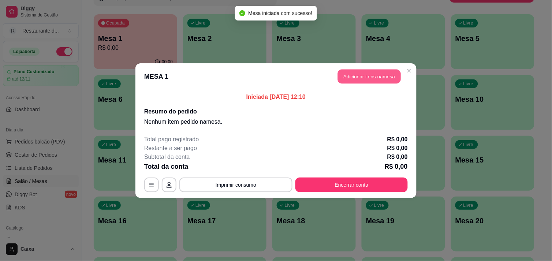
click at [389, 77] on button "Adicionar itens na mesa" at bounding box center [369, 76] width 63 height 14
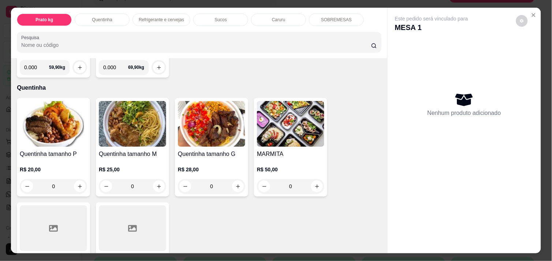
scroll to position [114, 0]
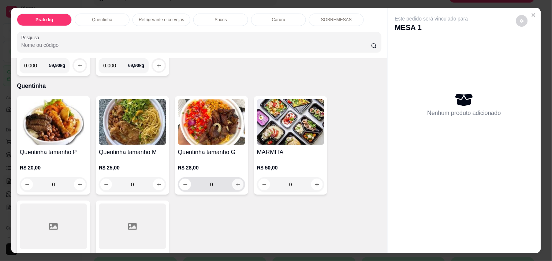
click at [238, 183] on button "increase-product-quantity" at bounding box center [237, 184] width 11 height 11
type input "1"
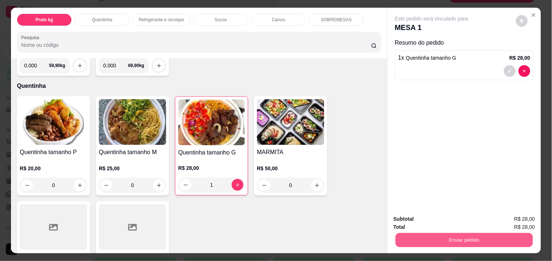
click at [429, 236] on button "Enviar pedido" at bounding box center [464, 240] width 137 height 14
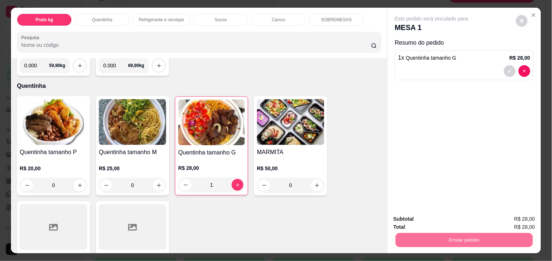
click at [507, 218] on button "Enviar pedido" at bounding box center [516, 219] width 40 height 14
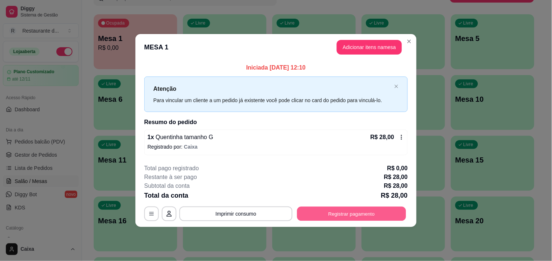
click at [353, 214] on button "Registrar pagamento" at bounding box center [351, 214] width 109 height 14
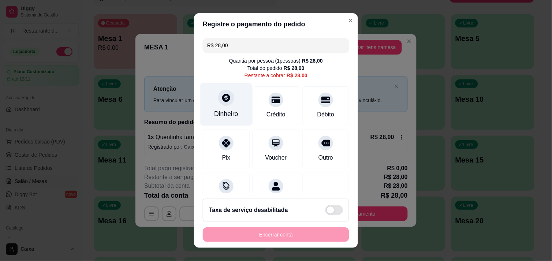
click at [221, 100] on icon at bounding box center [226, 98] width 10 height 10
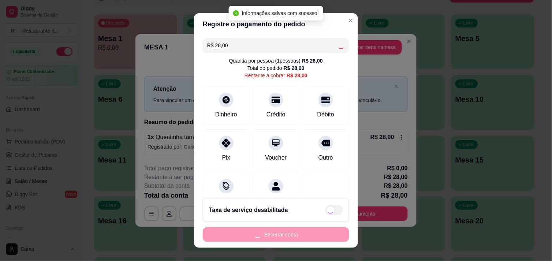
type input "R$ 0,00"
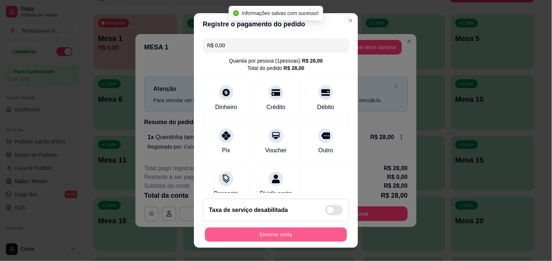
click at [291, 233] on button "Encerrar conta" at bounding box center [276, 235] width 142 height 14
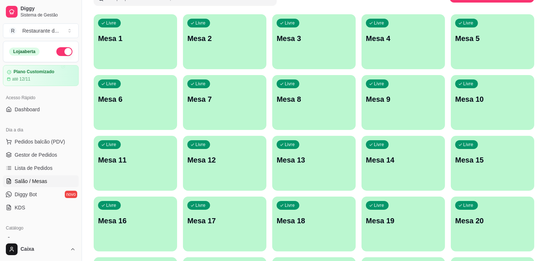
click at [162, 41] on p "Mesa 1" at bounding box center [135, 38] width 75 height 10
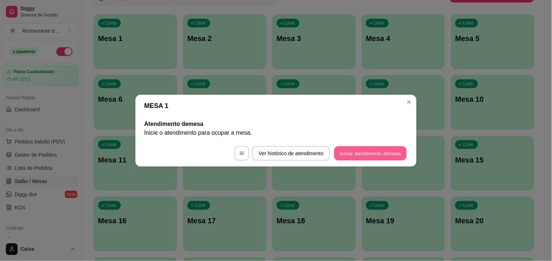
click at [349, 148] on button "Iniciar atendimento de mesa" at bounding box center [370, 153] width 72 height 14
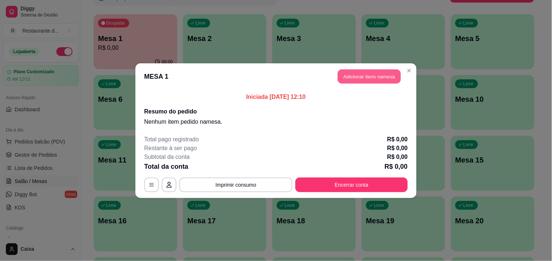
click at [378, 71] on button "Adicionar itens na mesa" at bounding box center [369, 76] width 63 height 14
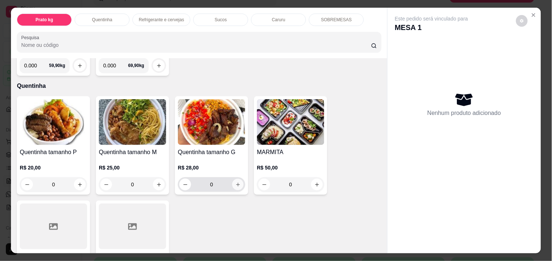
click at [235, 182] on icon "increase-product-quantity" at bounding box center [237, 184] width 5 height 5
type input "1"
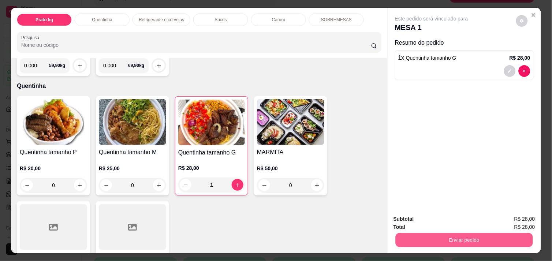
click at [490, 233] on button "Enviar pedido" at bounding box center [464, 240] width 137 height 14
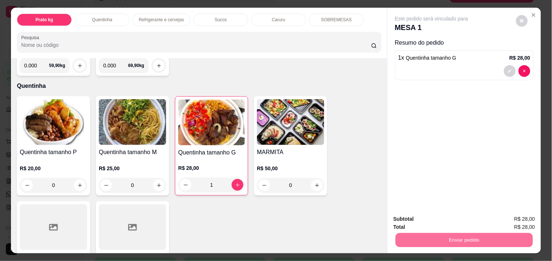
click at [515, 221] on button "Enviar pedido" at bounding box center [516, 219] width 40 height 14
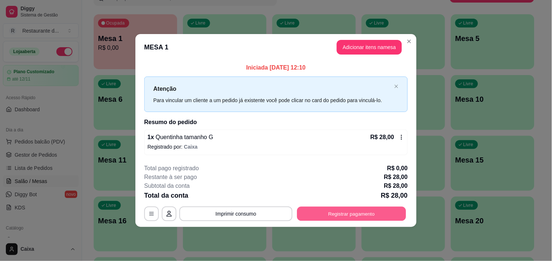
click at [357, 214] on button "Registrar pagamento" at bounding box center [351, 214] width 109 height 14
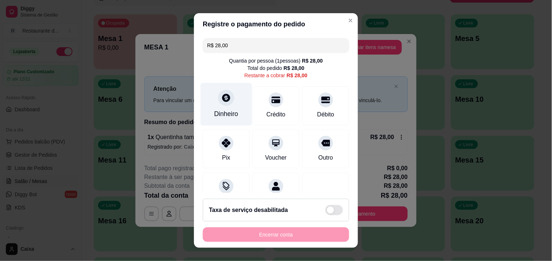
click at [225, 107] on div "Dinheiro" at bounding box center [227, 104] width 52 height 43
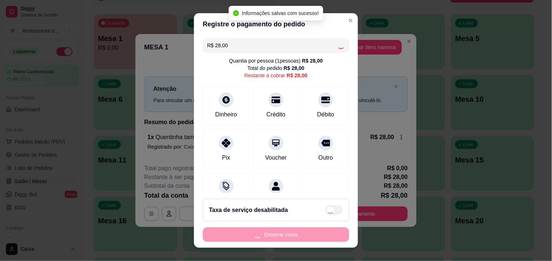
type input "R$ 0,00"
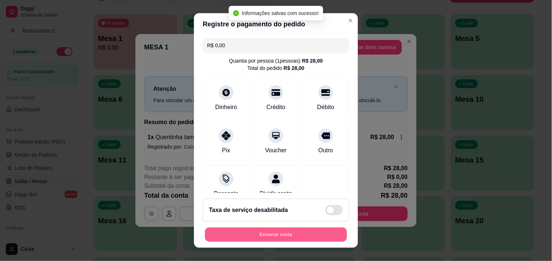
click at [277, 235] on button "Encerrar conta" at bounding box center [276, 235] width 142 height 14
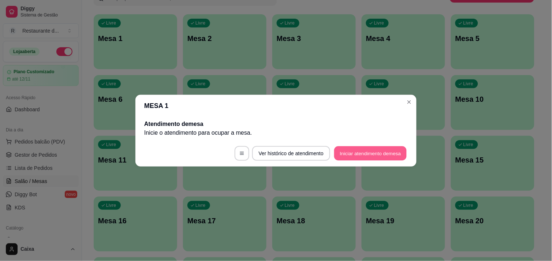
click at [364, 158] on button "Iniciar atendimento de mesa" at bounding box center [370, 153] width 72 height 14
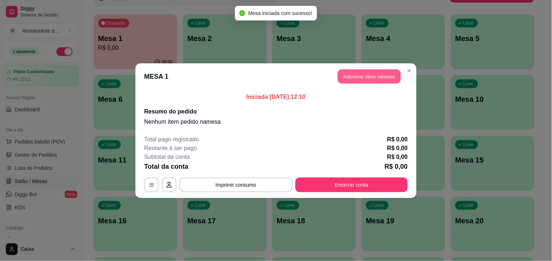
click at [369, 81] on button "Adicionar itens na mesa" at bounding box center [369, 76] width 63 height 14
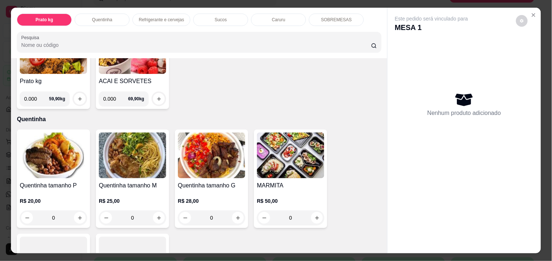
scroll to position [81, 0]
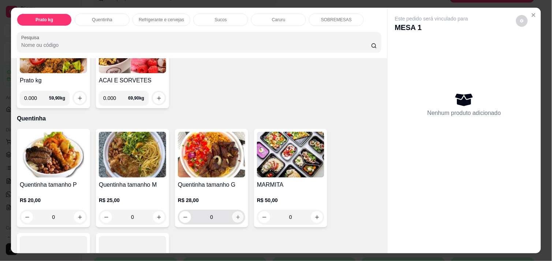
click at [236, 214] on icon "increase-product-quantity" at bounding box center [237, 216] width 5 height 5
type input "1"
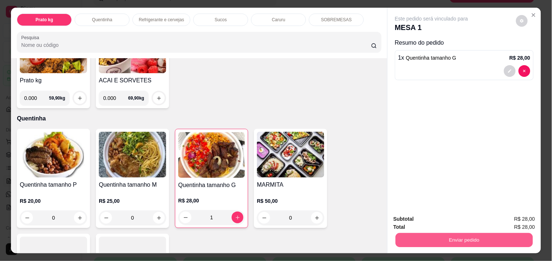
click at [478, 239] on button "Enviar pedido" at bounding box center [464, 240] width 137 height 14
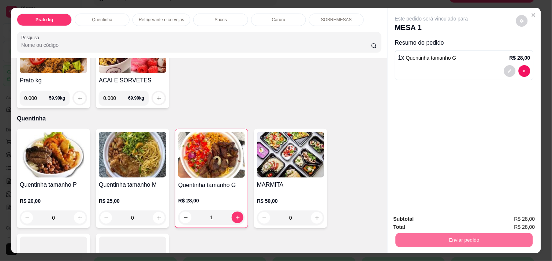
click at [517, 214] on button "Enviar pedido" at bounding box center [516, 219] width 40 height 14
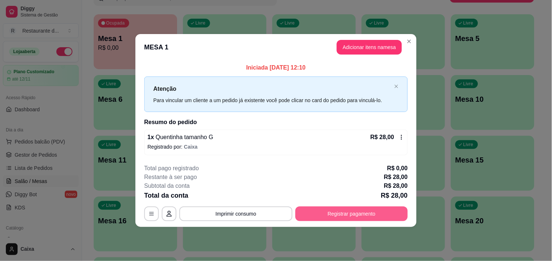
click at [360, 214] on button "Registrar pagamento" at bounding box center [351, 213] width 112 height 15
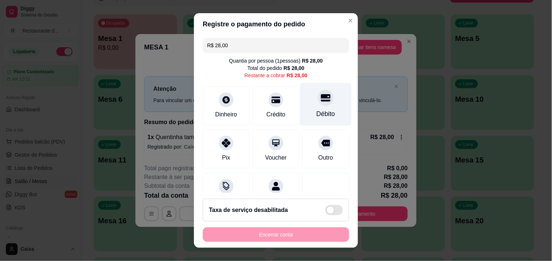
click at [318, 103] on div at bounding box center [326, 98] width 16 height 16
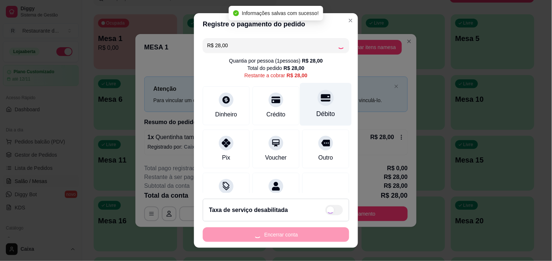
type input "R$ 0,00"
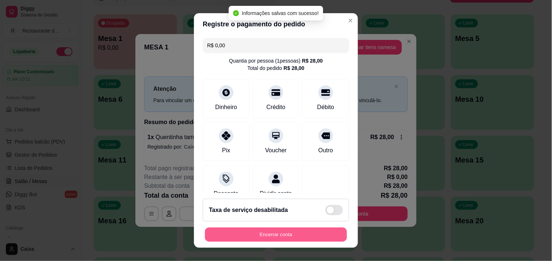
click at [281, 228] on button "Encerrar conta" at bounding box center [276, 235] width 142 height 14
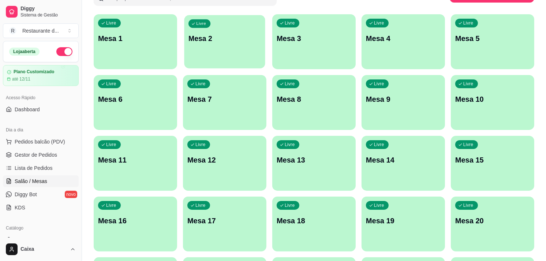
click at [227, 40] on p "Mesa 2" at bounding box center [224, 39] width 72 height 10
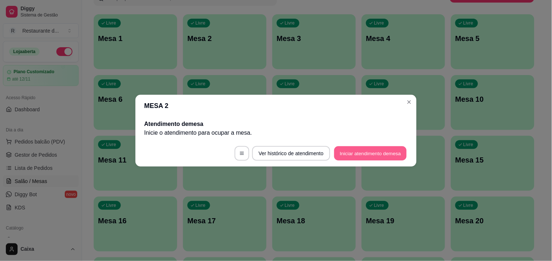
click at [357, 151] on button "Iniciar atendimento de mesa" at bounding box center [370, 153] width 72 height 14
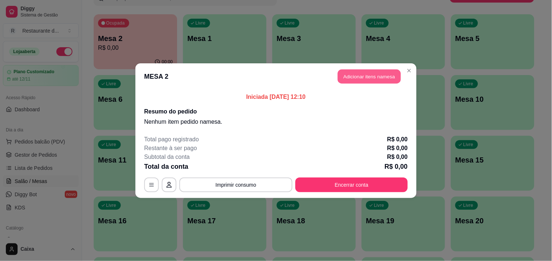
click at [363, 71] on button "Adicionar itens na mesa" at bounding box center [369, 76] width 63 height 14
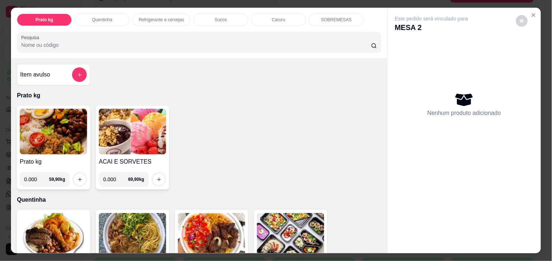
click at [36, 177] on input "0.000" at bounding box center [36, 179] width 25 height 15
type input "0.556"
click at [78, 177] on icon "increase-product-quantity" at bounding box center [79, 179] width 5 height 5
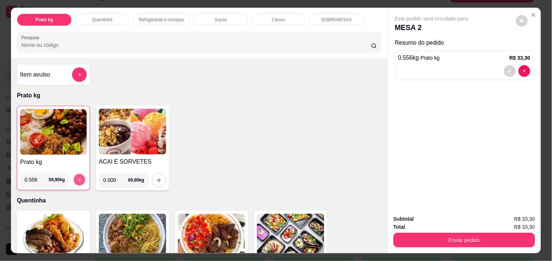
click at [78, 177] on icon "increase-product-quantity" at bounding box center [79, 179] width 5 height 5
click at [38, 117] on img at bounding box center [53, 132] width 67 height 46
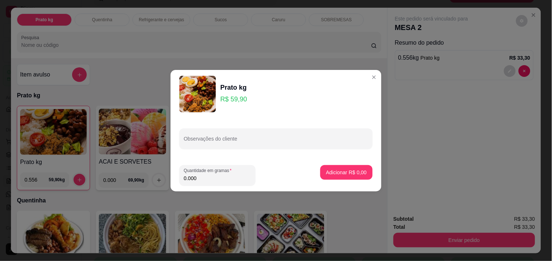
click at [204, 178] on input "0.000" at bounding box center [217, 178] width 67 height 7
type input "0.550"
click at [350, 171] on p "Adicionar R$ 32,95" at bounding box center [345, 172] width 44 height 7
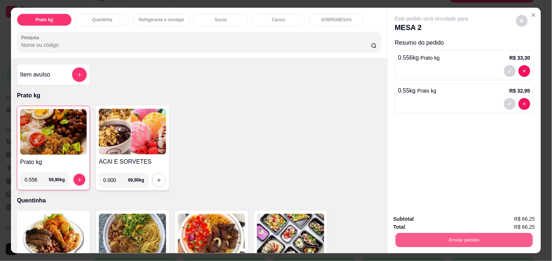
click at [484, 236] on button "Enviar pedido" at bounding box center [464, 240] width 137 height 14
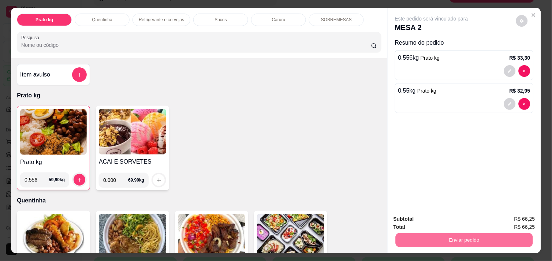
click at [515, 218] on button "Enviar pedido" at bounding box center [516, 219] width 40 height 14
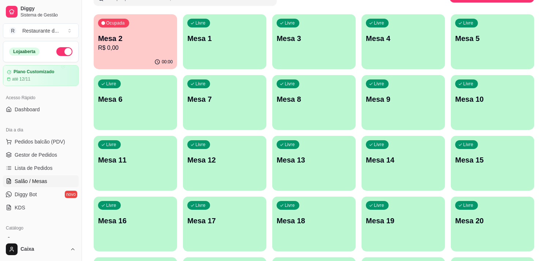
click at [542, 201] on div "Todos Mesas Comandas Pesquisar Adicionar mesa ou comanda Ocupada Mesa 2 R$ 0,00…" at bounding box center [314, 233] width 464 height 540
click at [410, 51] on div "Livre Mesa 4" at bounding box center [403, 37] width 81 height 45
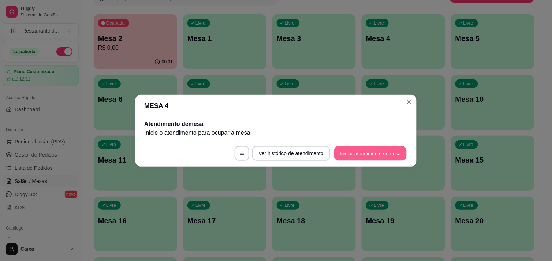
click at [382, 156] on button "Iniciar atendimento de mesa" at bounding box center [370, 153] width 72 height 14
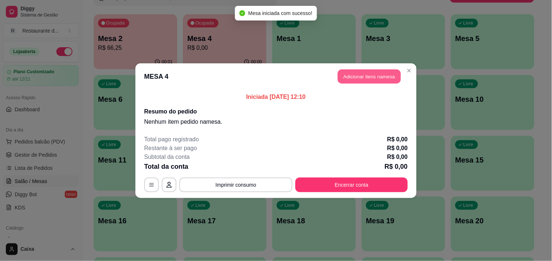
click at [357, 75] on button "Adicionar itens na mesa" at bounding box center [369, 76] width 63 height 14
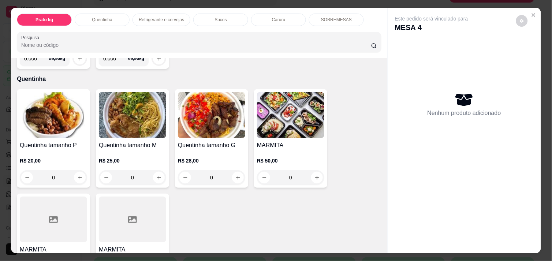
scroll to position [130, 0]
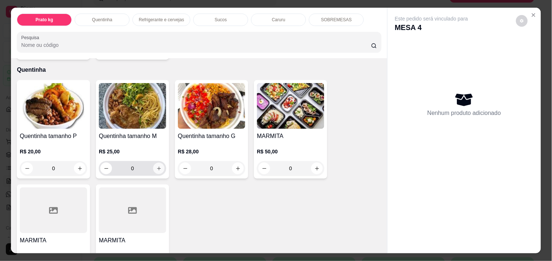
click at [156, 167] on icon "increase-product-quantity" at bounding box center [158, 168] width 5 height 5
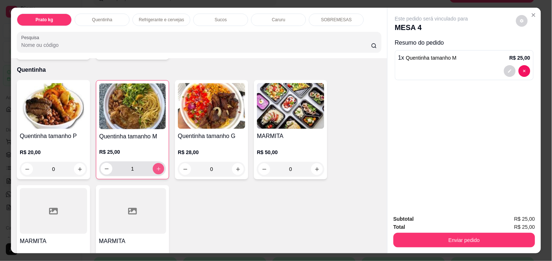
click at [156, 167] on icon "increase-product-quantity" at bounding box center [158, 168] width 5 height 5
type input "3"
click at [405, 231] on div "Enviar pedido" at bounding box center [464, 239] width 142 height 16
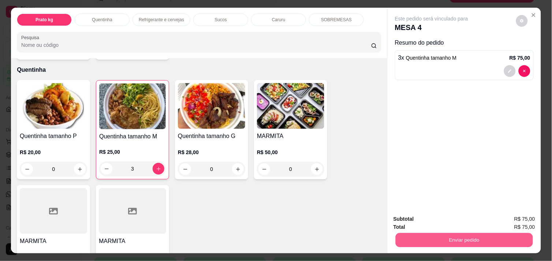
click at [422, 240] on button "Enviar pedido" at bounding box center [464, 240] width 137 height 14
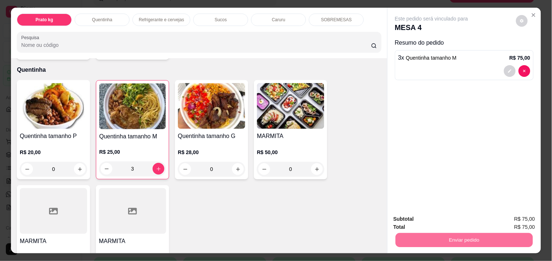
click at [515, 215] on button "Enviar pedido" at bounding box center [516, 219] width 40 height 14
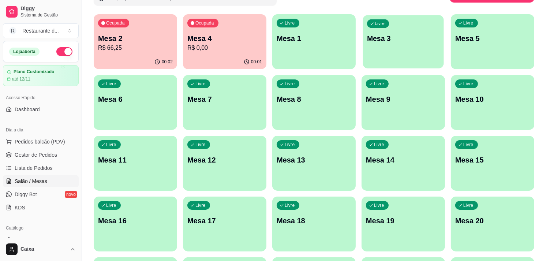
click at [383, 61] on div "button" at bounding box center [403, 64] width 81 height 8
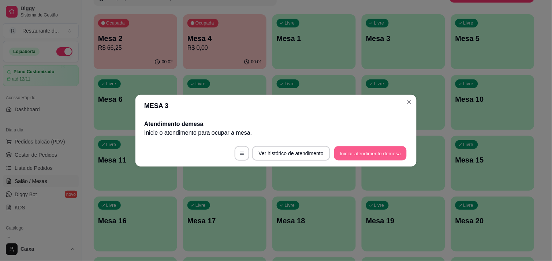
click at [373, 147] on button "Iniciar atendimento de mesa" at bounding box center [370, 153] width 72 height 14
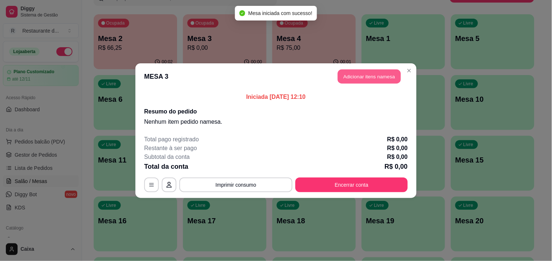
click at [373, 76] on button "Adicionar itens na mesa" at bounding box center [369, 76] width 63 height 14
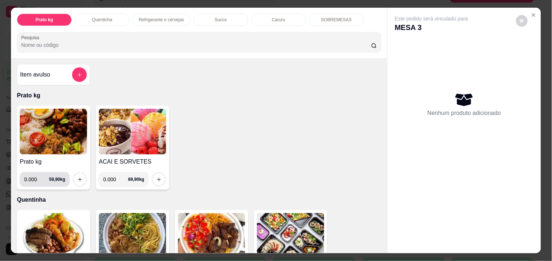
click at [34, 177] on input "0.000" at bounding box center [36, 179] width 25 height 15
type input "0.396"
click at [77, 177] on icon "increase-product-quantity" at bounding box center [79, 179] width 5 height 5
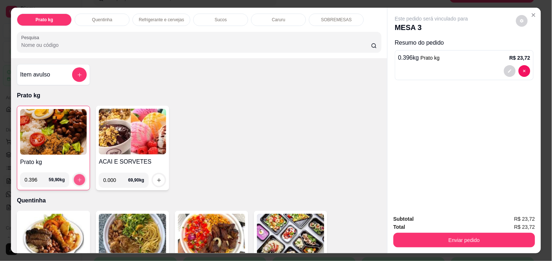
click at [77, 177] on icon "increase-product-quantity" at bounding box center [79, 179] width 5 height 5
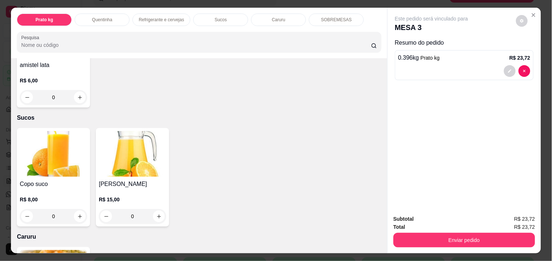
scroll to position [634, 0]
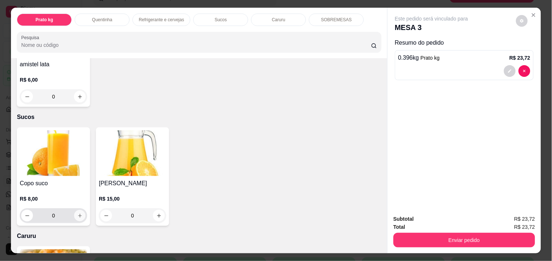
click at [78, 213] on icon "increase-product-quantity" at bounding box center [79, 215] width 5 height 5
type input "1"
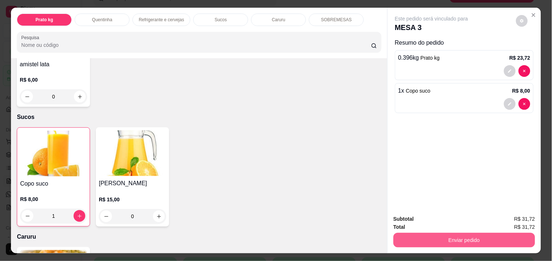
click at [438, 237] on button "Enviar pedido" at bounding box center [464, 240] width 142 height 15
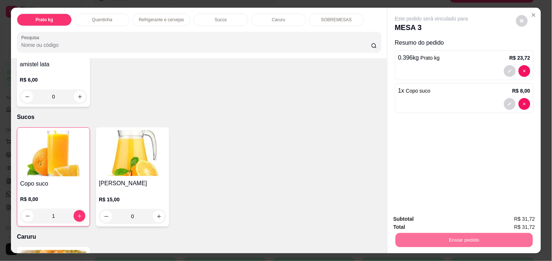
click at [524, 218] on button "Enviar pedido" at bounding box center [516, 219] width 40 height 14
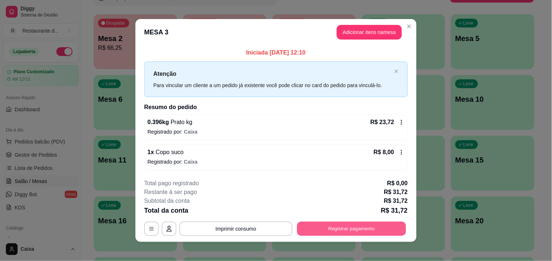
click at [370, 233] on button "Registrar pagamento" at bounding box center [351, 229] width 109 height 14
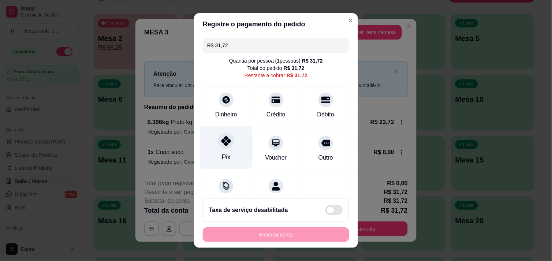
click at [212, 138] on div "Pix" at bounding box center [227, 147] width 52 height 43
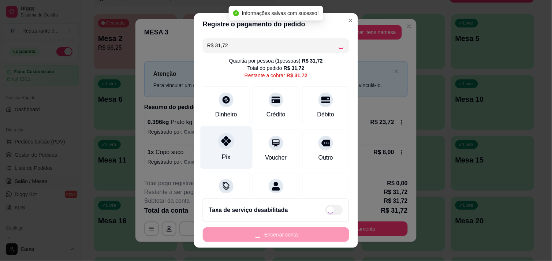
type input "R$ 0,00"
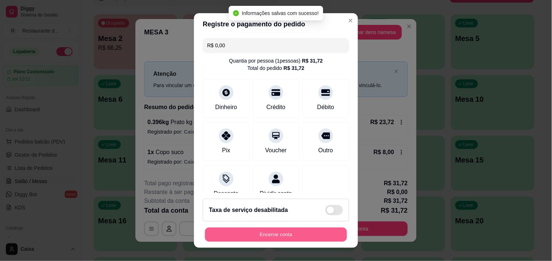
click at [287, 231] on button "Encerrar conta" at bounding box center [276, 235] width 142 height 14
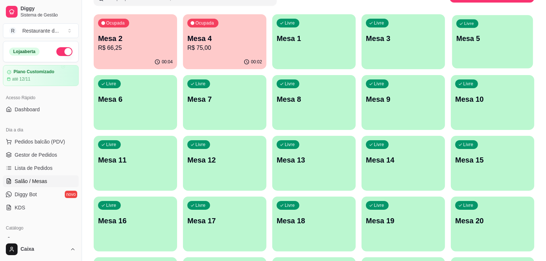
click at [497, 60] on div "button" at bounding box center [492, 64] width 81 height 8
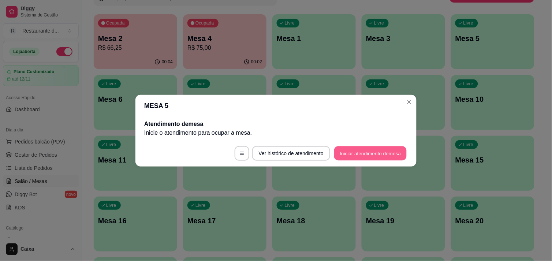
click at [380, 150] on button "Iniciar atendimento de mesa" at bounding box center [370, 153] width 72 height 14
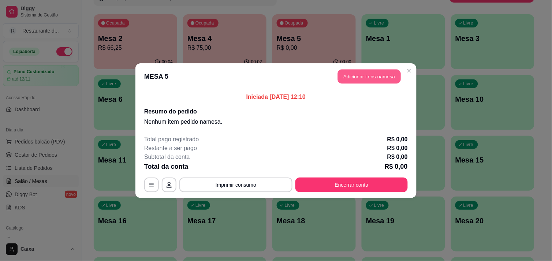
click at [374, 72] on button "Adicionar itens na mesa" at bounding box center [369, 76] width 63 height 14
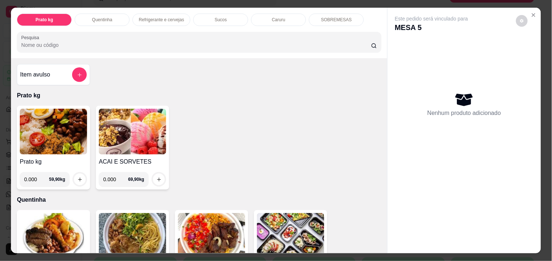
click at [38, 178] on input "0.000" at bounding box center [36, 179] width 25 height 15
type input "0.456"
click at [77, 177] on icon "increase-product-quantity" at bounding box center [79, 179] width 5 height 5
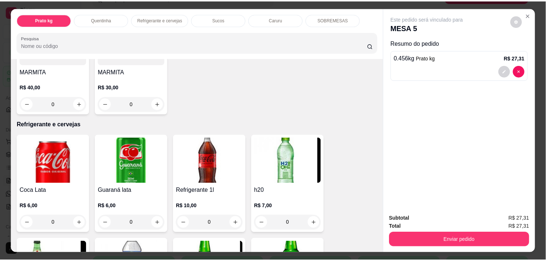
scroll to position [309, 0]
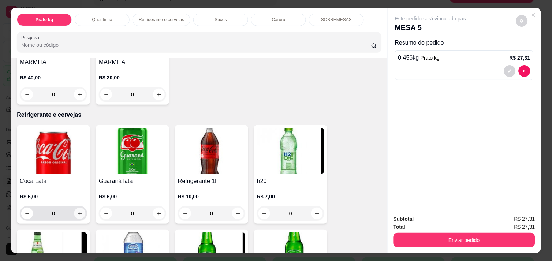
click at [77, 212] on icon "increase-product-quantity" at bounding box center [79, 213] width 5 height 5
type input "1"
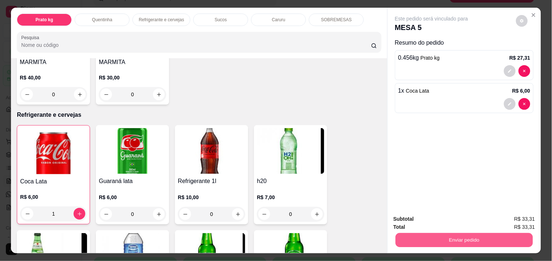
click at [433, 236] on button "Enviar pedido" at bounding box center [464, 240] width 137 height 14
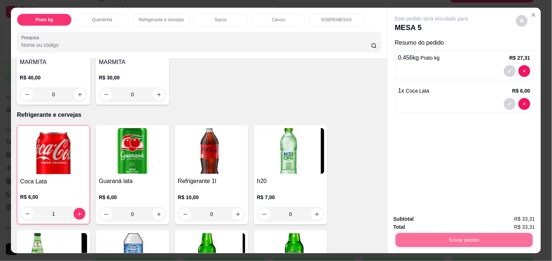
click at [521, 218] on button "Enviar pedido" at bounding box center [515, 219] width 41 height 14
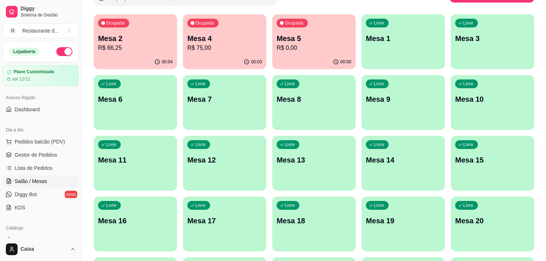
click at [538, 237] on div "Todos Mesas Comandas Pesquisar Adicionar mesa ou comanda Ocupada Mesa 2 R$ 66,2…" at bounding box center [314, 233] width 464 height 540
click at [215, 97] on p "Mesa 7" at bounding box center [224, 99] width 72 height 10
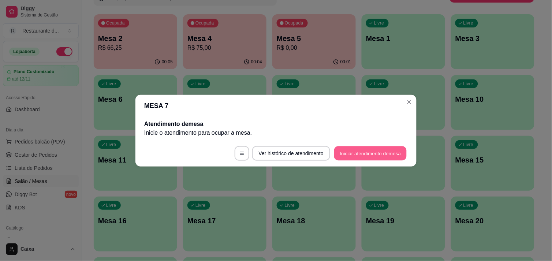
click at [370, 147] on button "Iniciar atendimento de mesa" at bounding box center [370, 153] width 72 height 14
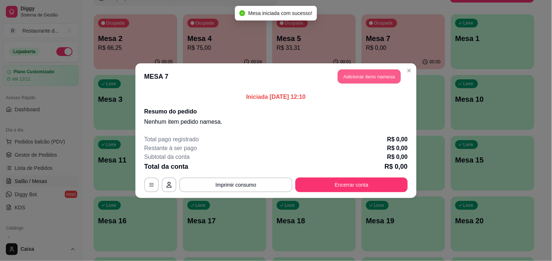
click at [361, 73] on button "Adicionar itens na mesa" at bounding box center [369, 76] width 63 height 14
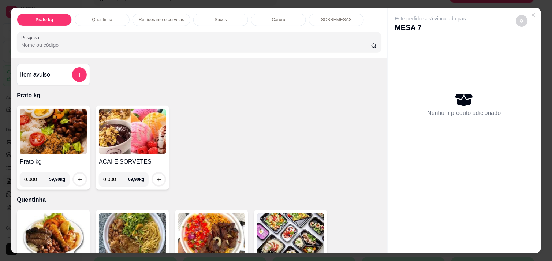
click at [35, 179] on input "0.000" at bounding box center [36, 179] width 25 height 15
type input "0.672"
click at [77, 177] on icon "increase-product-quantity" at bounding box center [79, 179] width 5 height 5
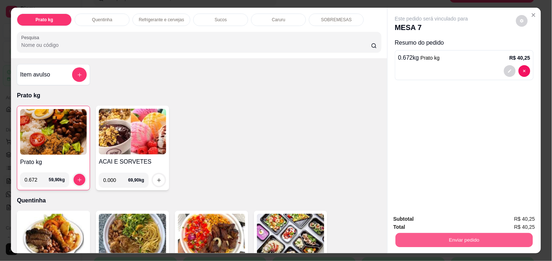
click at [444, 236] on button "Enviar pedido" at bounding box center [464, 240] width 137 height 14
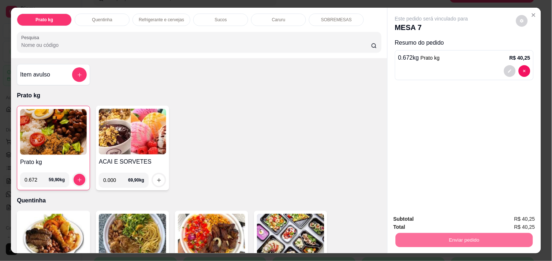
click at [517, 217] on button "Enviar pedido" at bounding box center [516, 219] width 40 height 14
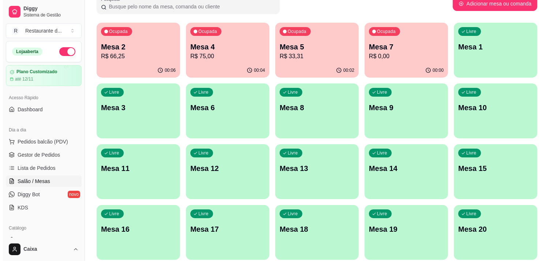
scroll to position [49, 0]
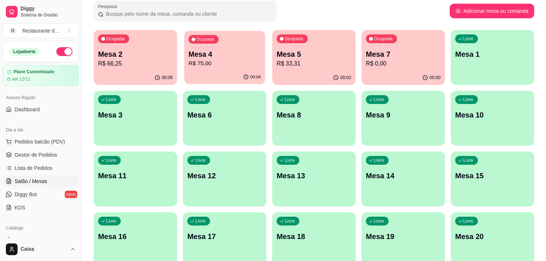
click at [257, 59] on p "R$ 75,00" at bounding box center [224, 63] width 72 height 8
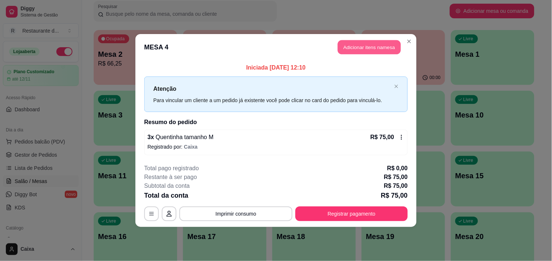
click at [356, 44] on button "Adicionar itens na mesa" at bounding box center [369, 47] width 63 height 14
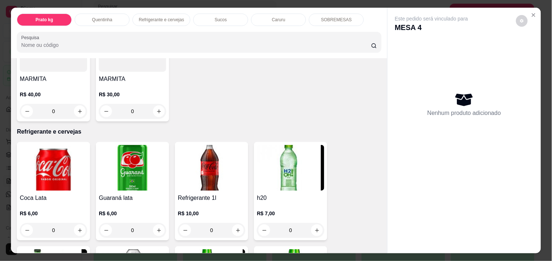
scroll to position [293, 0]
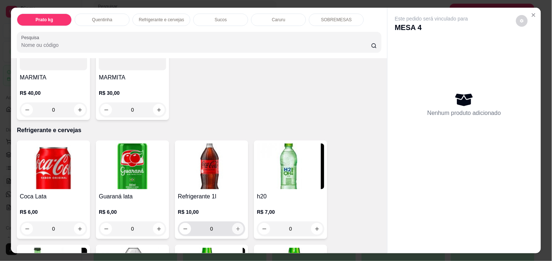
click at [232, 224] on button "increase-product-quantity" at bounding box center [237, 228] width 11 height 11
type input "1"
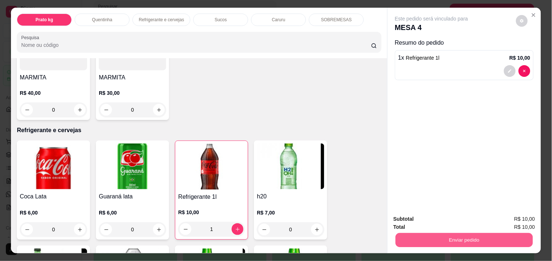
click at [434, 238] on button "Enviar pedido" at bounding box center [464, 240] width 137 height 14
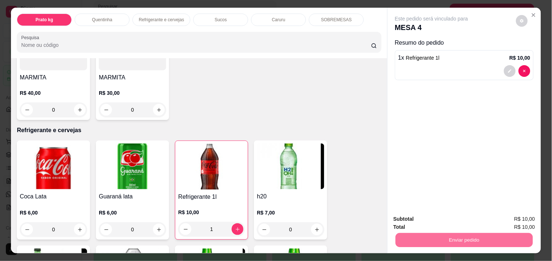
click at [511, 218] on button "Enviar pedido" at bounding box center [516, 219] width 40 height 14
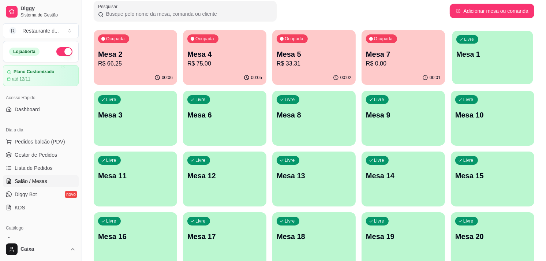
click at [496, 75] on button "Livre Mesa 1" at bounding box center [492, 57] width 81 height 53
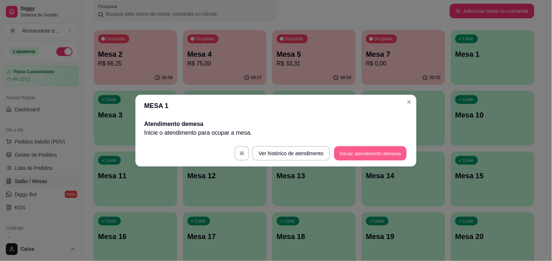
click at [388, 145] on footer "Ver histórico de atendimento Iniciar atendimento de mesa" at bounding box center [275, 153] width 281 height 26
click at [385, 148] on button "Iniciar atendimento de mesa" at bounding box center [370, 153] width 72 height 14
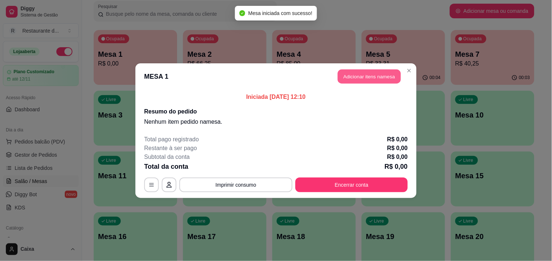
click at [363, 72] on button "Adicionar itens na mesa" at bounding box center [369, 76] width 63 height 14
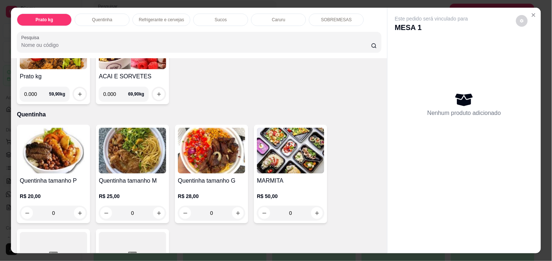
scroll to position [97, 0]
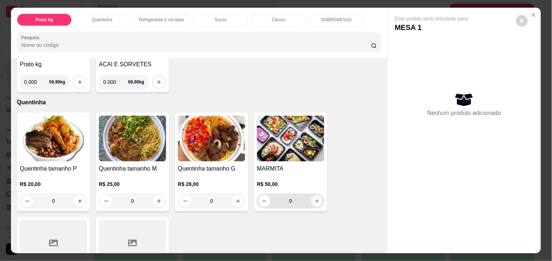
click at [315, 198] on icon "increase-product-quantity" at bounding box center [316, 200] width 5 height 5
type input "1"
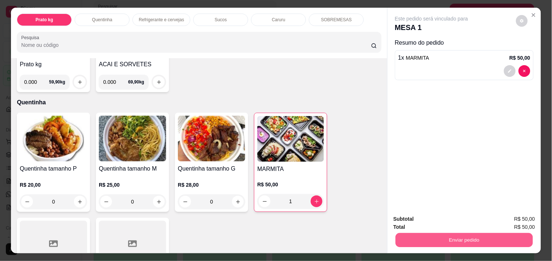
click at [428, 236] on button "Enviar pedido" at bounding box center [464, 240] width 137 height 14
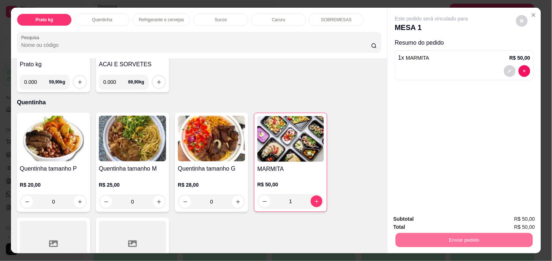
click at [522, 216] on button "Enviar pedido" at bounding box center [516, 219] width 40 height 14
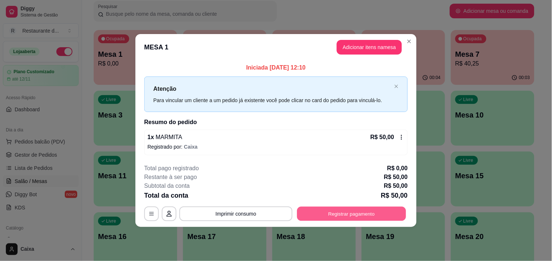
click at [348, 213] on button "Registrar pagamento" at bounding box center [351, 214] width 109 height 14
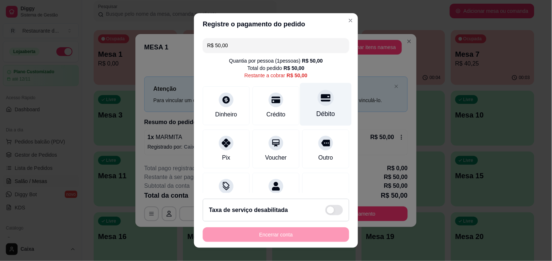
click at [321, 101] on icon at bounding box center [326, 97] width 10 height 7
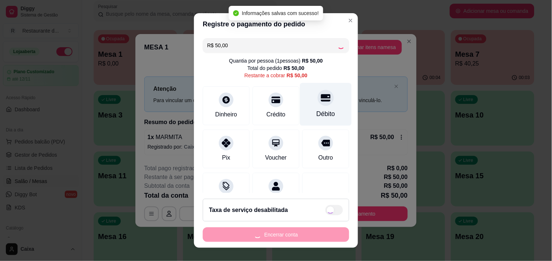
type input "R$ 0,00"
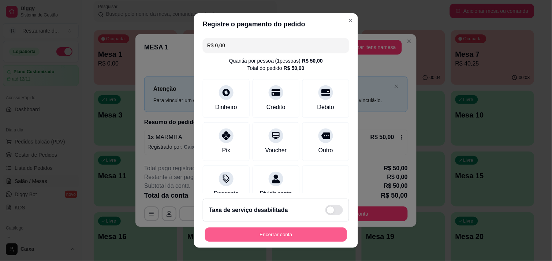
click at [292, 232] on button "Encerrar conta" at bounding box center [276, 235] width 142 height 14
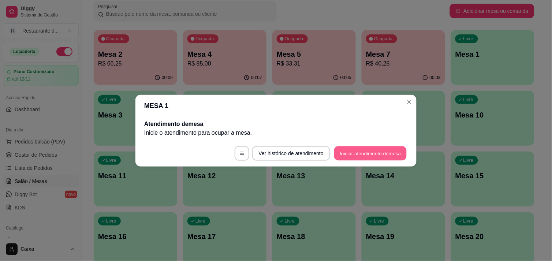
click at [365, 152] on button "Iniciar atendimento de mesa" at bounding box center [370, 153] width 72 height 14
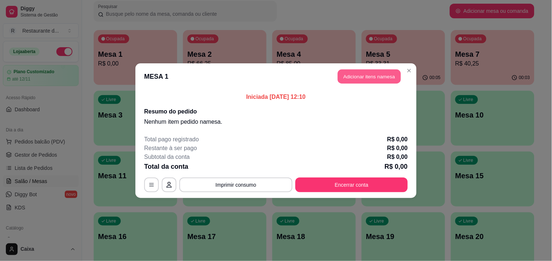
click at [375, 76] on button "Adicionar itens na mesa" at bounding box center [369, 76] width 63 height 14
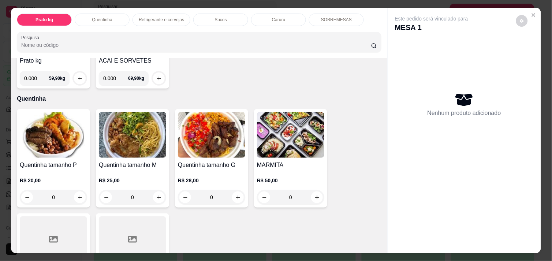
scroll to position [114, 0]
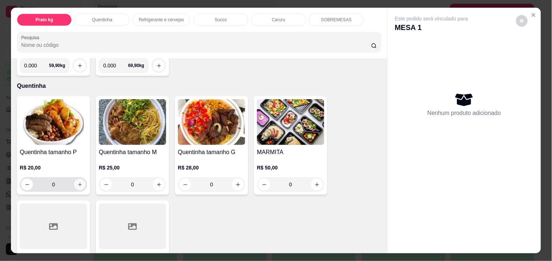
click at [76, 179] on button "increase-product-quantity" at bounding box center [79, 184] width 11 height 11
type input "1"
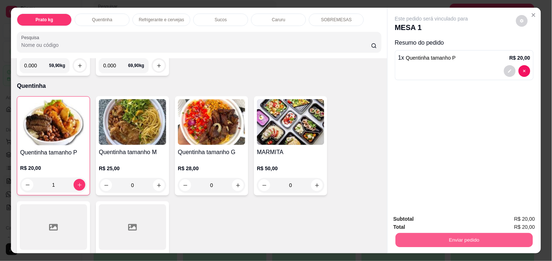
click at [431, 237] on button "Enviar pedido" at bounding box center [464, 240] width 137 height 14
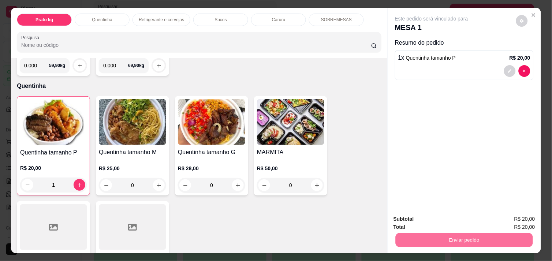
click at [524, 216] on button "Enviar pedido" at bounding box center [516, 219] width 40 height 14
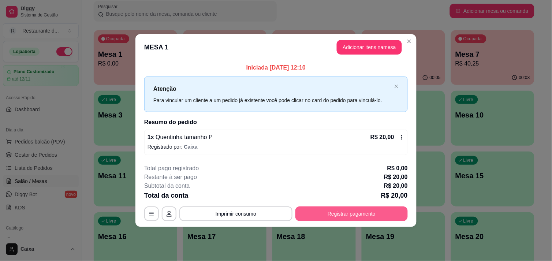
click at [353, 213] on button "Registrar pagamento" at bounding box center [351, 213] width 112 height 15
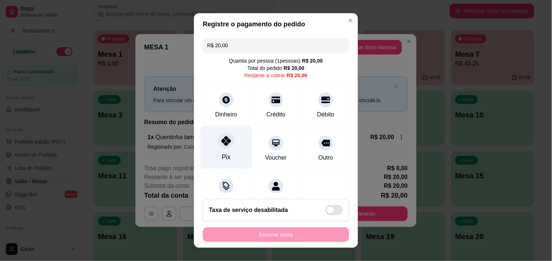
click at [226, 152] on div "Pix" at bounding box center [227, 147] width 52 height 43
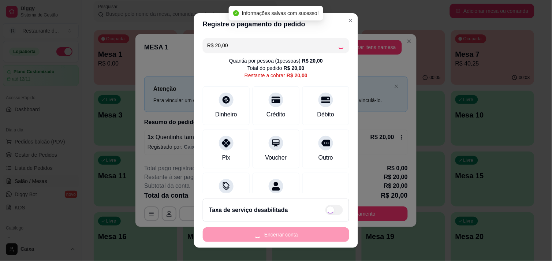
type input "R$ 0,00"
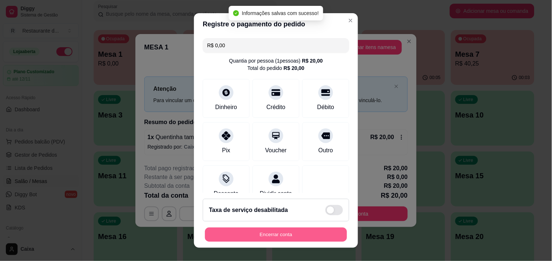
click at [258, 233] on button "Encerrar conta" at bounding box center [276, 235] width 142 height 14
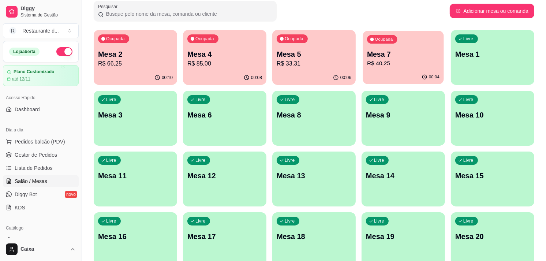
click at [384, 63] on p "R$ 40,25" at bounding box center [403, 63] width 72 height 8
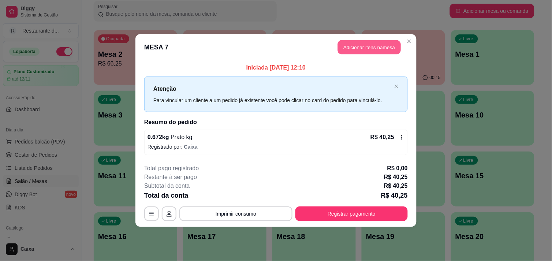
click at [358, 46] on button "Adicionar itens na mesa" at bounding box center [369, 47] width 63 height 14
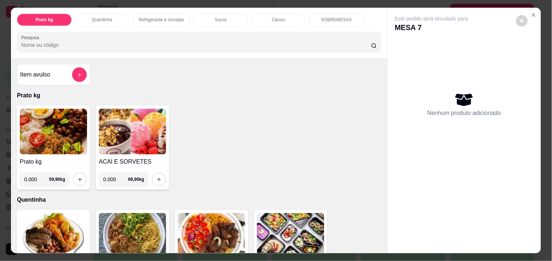
click at [111, 179] on input "0.000" at bounding box center [115, 179] width 25 height 15
click at [114, 179] on input "0.000" at bounding box center [115, 179] width 25 height 15
type input "0.132"
click at [160, 174] on button "increase-product-quantity" at bounding box center [158, 179] width 11 height 11
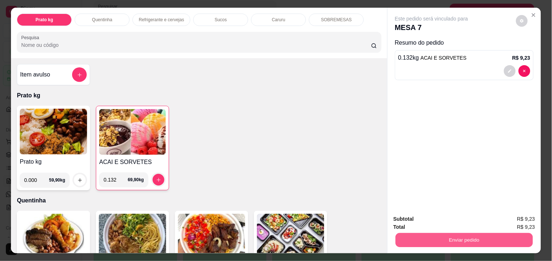
click at [429, 243] on button "Enviar pedido" at bounding box center [464, 240] width 137 height 14
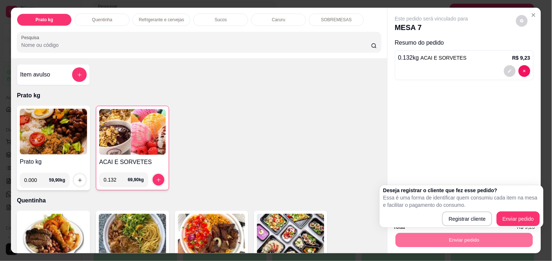
click at [508, 210] on div "Deseja registrar o cliente que fez esse pedido? Essa é uma forma de identificar…" at bounding box center [461, 207] width 157 height 40
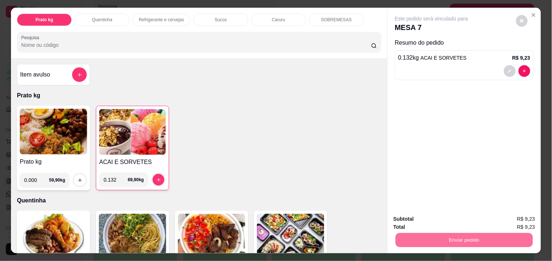
click at [509, 212] on button "Enviar pedido" at bounding box center [516, 219] width 40 height 14
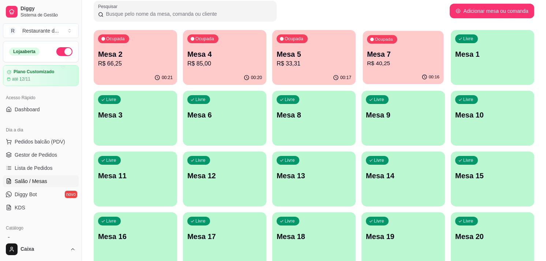
click at [382, 53] on p "Mesa 7" at bounding box center [403, 54] width 72 height 10
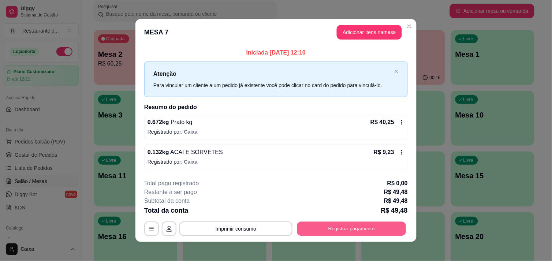
click at [322, 223] on button "Registrar pagamento" at bounding box center [351, 229] width 109 height 14
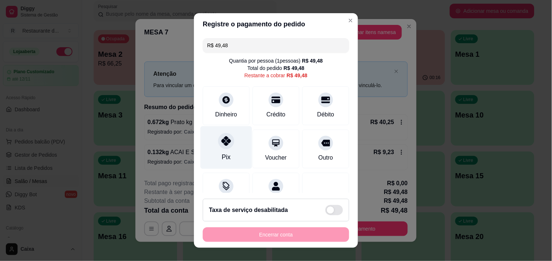
click at [216, 147] on div "Pix" at bounding box center [227, 147] width 52 height 43
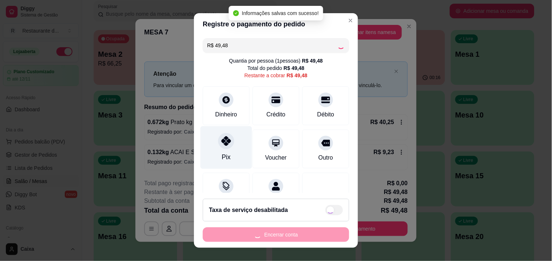
type input "R$ 0,00"
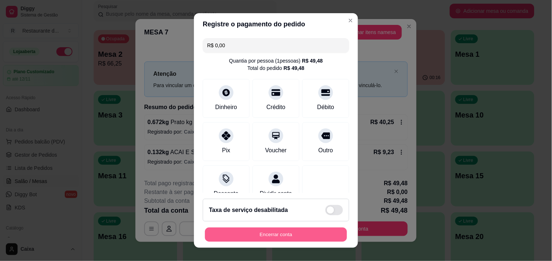
click at [272, 237] on button "Encerrar conta" at bounding box center [276, 235] width 142 height 14
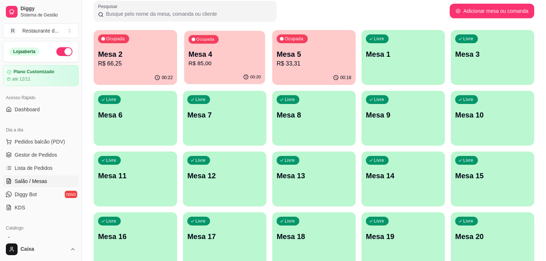
click at [228, 64] on p "R$ 85,00" at bounding box center [224, 63] width 72 height 8
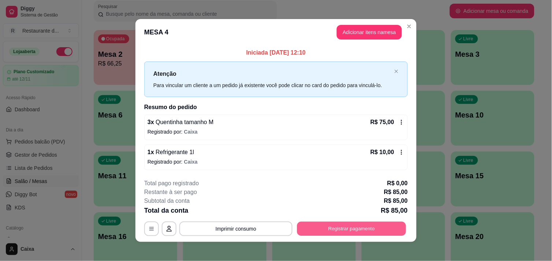
click at [353, 226] on button "Registrar pagamento" at bounding box center [351, 229] width 109 height 14
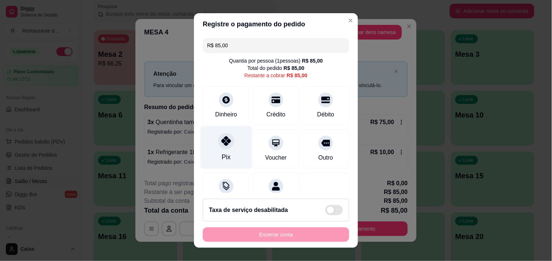
click at [220, 148] on div at bounding box center [226, 141] width 16 height 16
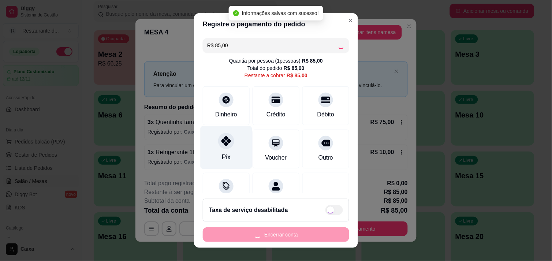
type input "R$ 0,00"
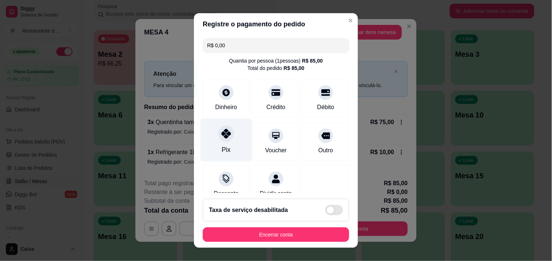
click at [222, 148] on div "Pix" at bounding box center [226, 150] width 9 height 10
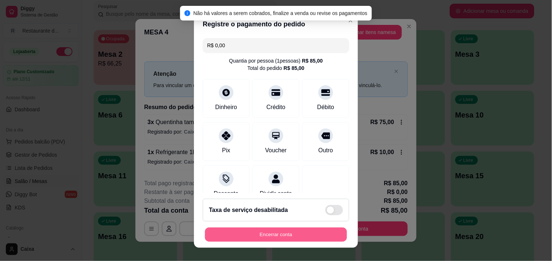
click at [276, 232] on button "Encerrar conta" at bounding box center [276, 235] width 142 height 14
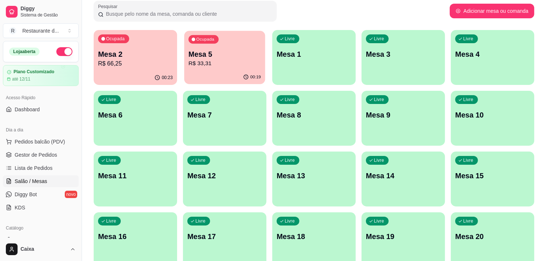
click at [242, 51] on p "Mesa 5" at bounding box center [224, 54] width 72 height 10
click at [163, 61] on p "R$ 66,25" at bounding box center [135, 63] width 72 height 8
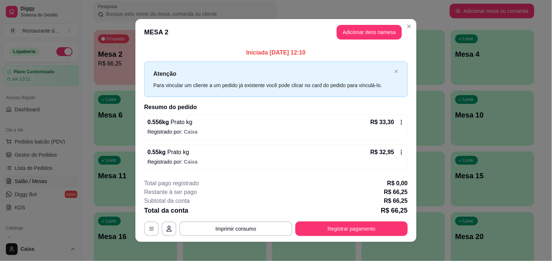
click at [146, 111] on h2 "Resumo do pedido" at bounding box center [275, 107] width 263 height 9
click at [407, 167] on div "Iniciada [DATE] 12:10 Atenção Para vincular um cliente a um pedido já existente…" at bounding box center [275, 109] width 281 height 128
click at [359, 35] on button "Adicionar itens na mesa" at bounding box center [369, 32] width 63 height 14
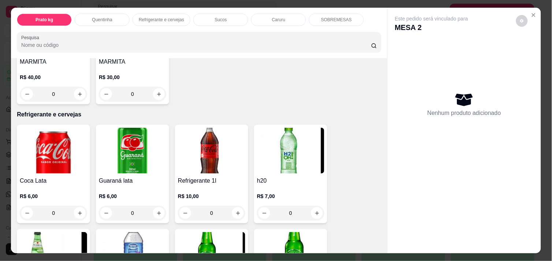
scroll to position [309, 0]
click at [232, 207] on button "increase-product-quantity" at bounding box center [238, 213] width 12 height 12
type input "1"
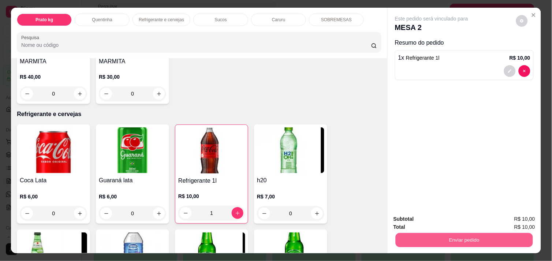
click at [446, 233] on button "Enviar pedido" at bounding box center [464, 240] width 137 height 14
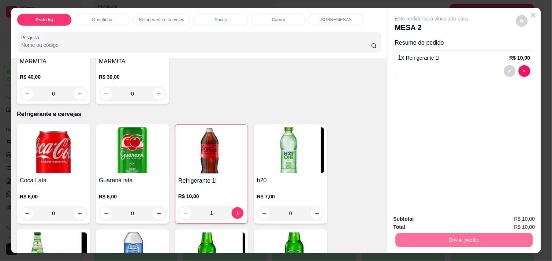
click at [502, 215] on button "Enviar pedido" at bounding box center [516, 219] width 40 height 14
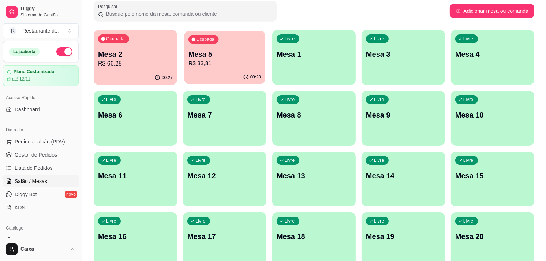
click at [249, 68] on div "Ocupada Mesa 5 R$ 33,31" at bounding box center [224, 51] width 81 height 40
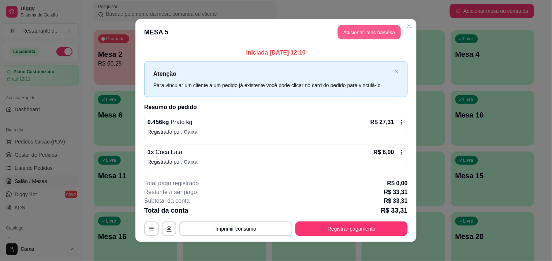
click at [370, 32] on button "Adicionar itens na mesa" at bounding box center [369, 32] width 63 height 14
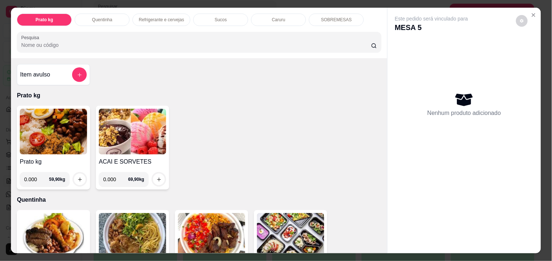
click at [112, 176] on input "0.000" at bounding box center [115, 179] width 25 height 15
type input "0.234"
click at [156, 177] on icon "increase-product-quantity" at bounding box center [158, 179] width 5 height 5
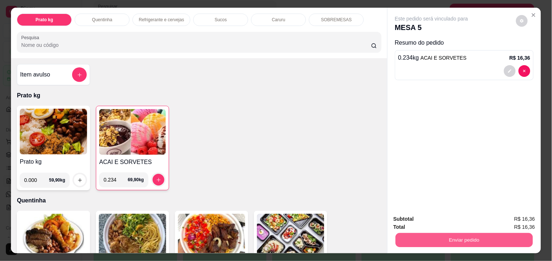
click at [467, 235] on button "Enviar pedido" at bounding box center [464, 240] width 137 height 14
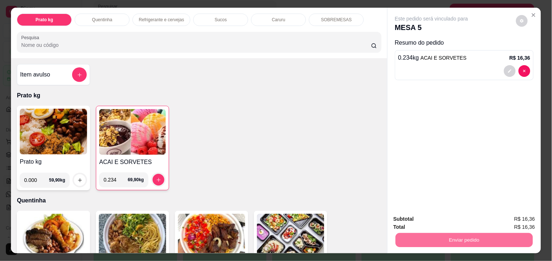
click at [510, 215] on button "Enviar pedido" at bounding box center [516, 219] width 40 height 14
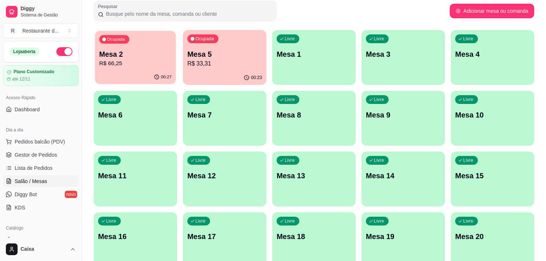
click at [163, 61] on p "R$ 66,25" at bounding box center [135, 63] width 72 height 8
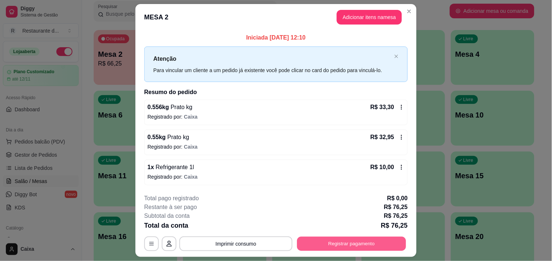
click at [365, 243] on button "Registrar pagamento" at bounding box center [351, 244] width 109 height 14
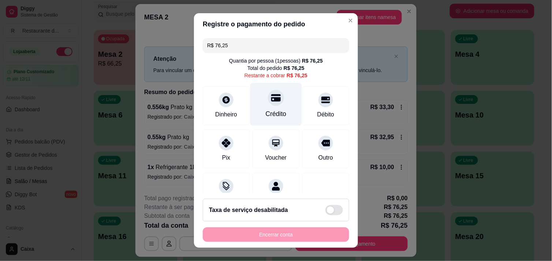
click at [270, 106] on div "Crédito" at bounding box center [276, 104] width 52 height 43
type input "R$ 0,00"
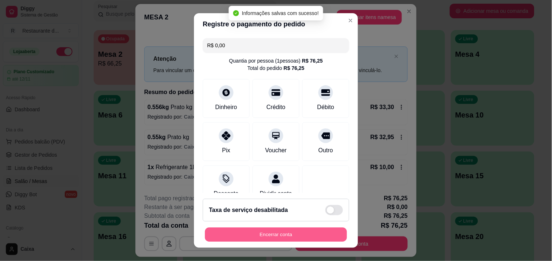
click at [273, 236] on button "Encerrar conta" at bounding box center [276, 235] width 142 height 14
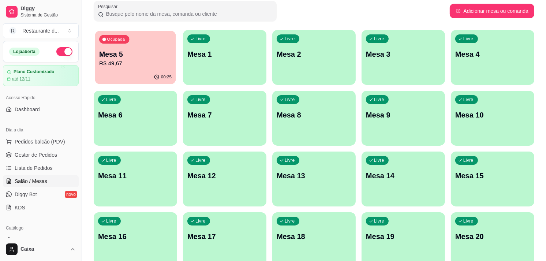
click at [142, 64] on p "R$ 49,67" at bounding box center [135, 63] width 72 height 8
click at [160, 67] on div "Ocupada Mesa 5 R$ 49,67" at bounding box center [135, 51] width 81 height 40
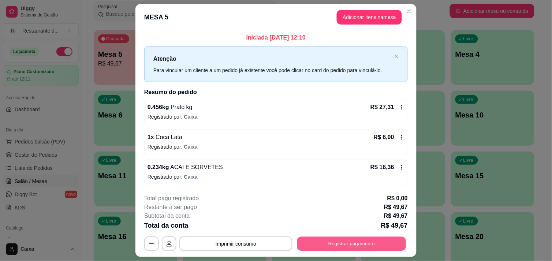
click at [346, 242] on button "Registrar pagamento" at bounding box center [351, 244] width 109 height 14
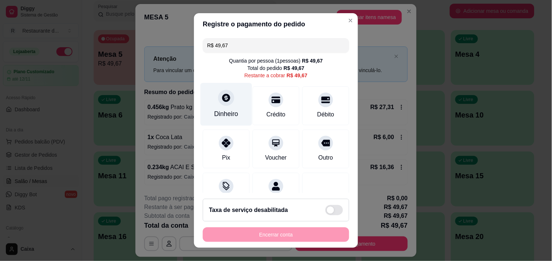
click at [222, 96] on icon at bounding box center [226, 98] width 8 height 8
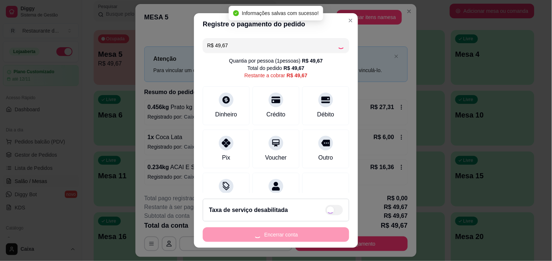
type input "R$ 0,00"
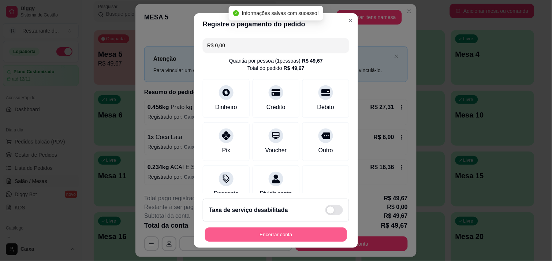
click at [307, 236] on button "Encerrar conta" at bounding box center [276, 235] width 142 height 14
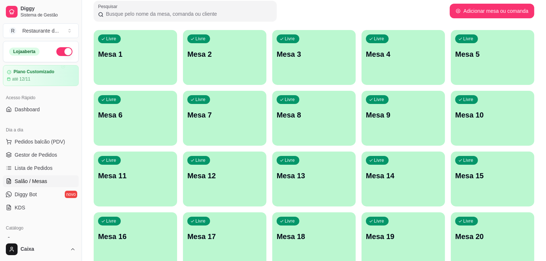
click at [544, 247] on div "Todos Mesas Comandas Pesquisar Adicionar mesa ou comanda Livre Mesa 1 Livre Mes…" at bounding box center [314, 249] width 464 height 540
click at [129, 53] on p "Mesa 1" at bounding box center [135, 54] width 72 height 10
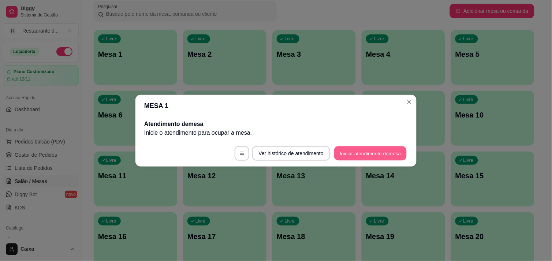
click at [345, 147] on button "Iniciar atendimento de mesa" at bounding box center [370, 153] width 72 height 14
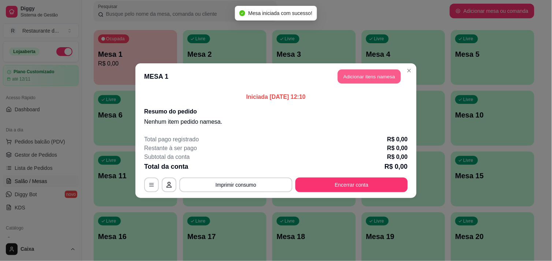
click at [355, 78] on button "Adicionar itens na mesa" at bounding box center [369, 76] width 63 height 14
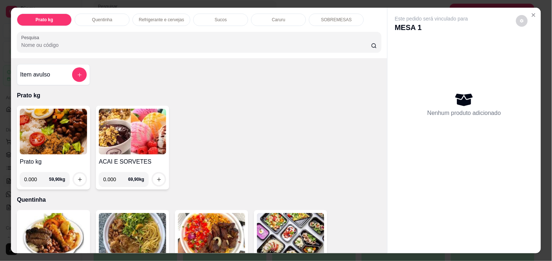
click at [116, 177] on input "0.000" at bounding box center [115, 179] width 25 height 15
type input "0.228"
click at [155, 174] on button "increase-product-quantity" at bounding box center [158, 179] width 11 height 11
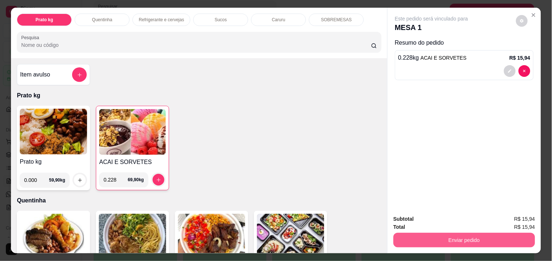
click at [456, 237] on button "Enviar pedido" at bounding box center [464, 240] width 142 height 15
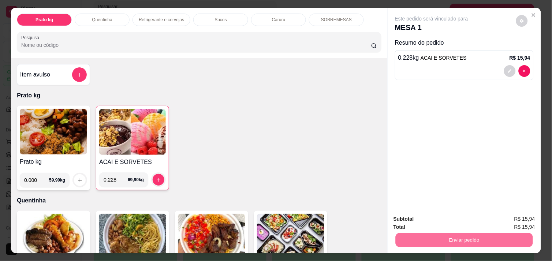
click at [523, 217] on button "Enviar pedido" at bounding box center [516, 219] width 40 height 14
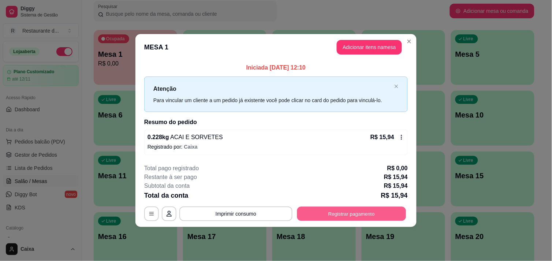
click at [363, 218] on button "Registrar pagamento" at bounding box center [351, 214] width 109 height 14
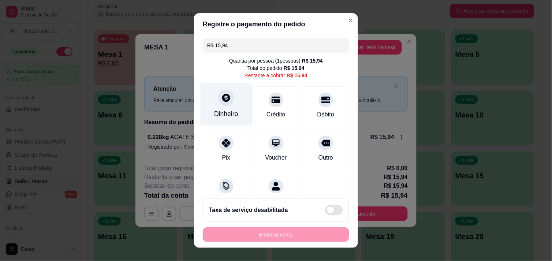
click at [218, 99] on div at bounding box center [226, 98] width 16 height 16
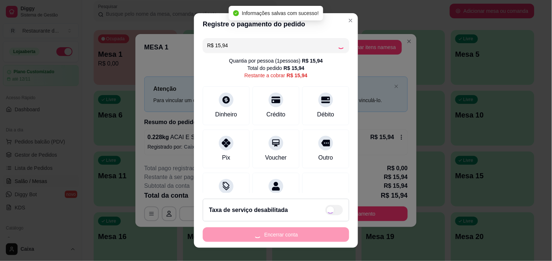
type input "R$ 0,00"
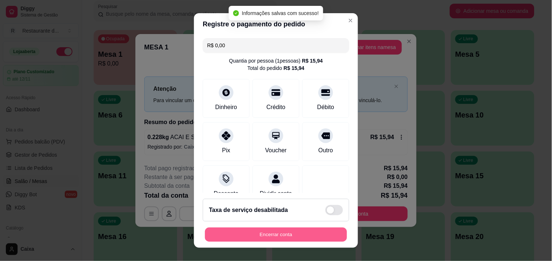
click at [291, 237] on button "Encerrar conta" at bounding box center [276, 235] width 142 height 14
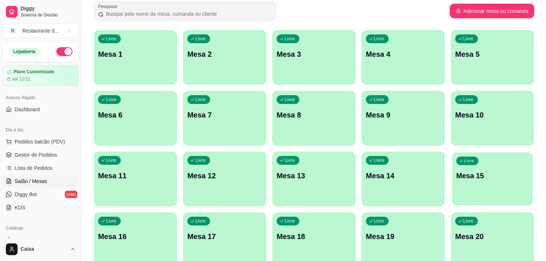
click at [518, 179] on p "Mesa 15" at bounding box center [492, 176] width 72 height 10
click at [137, 67] on div "Livre Mesa 1" at bounding box center [135, 53] width 83 height 46
click at [366, 111] on div "Livre Mesa 9" at bounding box center [403, 114] width 83 height 46
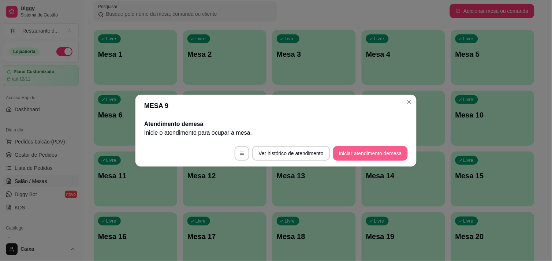
click at [372, 157] on button "Iniciar atendimento de mesa" at bounding box center [370, 153] width 75 height 15
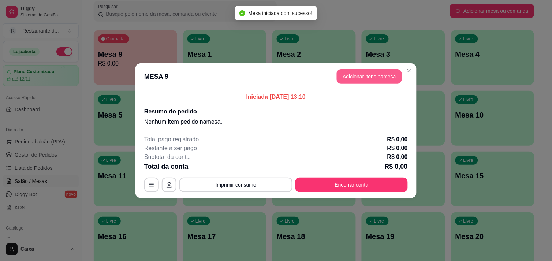
click at [366, 76] on button "Adicionar itens na mesa" at bounding box center [369, 76] width 65 height 15
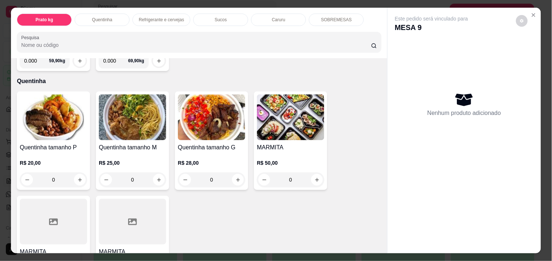
scroll to position [162, 0]
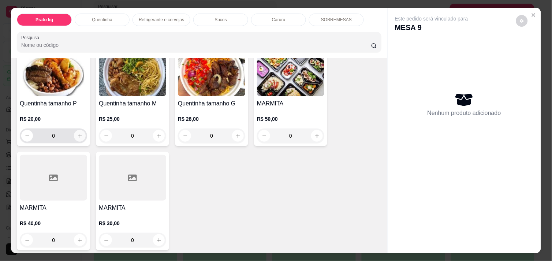
click at [77, 133] on icon "increase-product-quantity" at bounding box center [79, 135] width 5 height 5
type input "1"
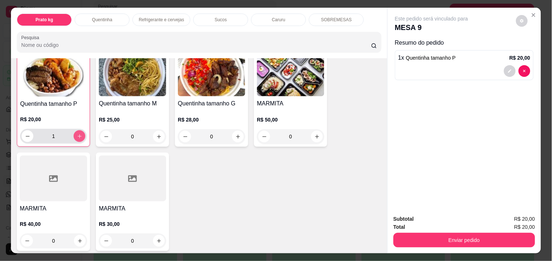
scroll to position [163, 0]
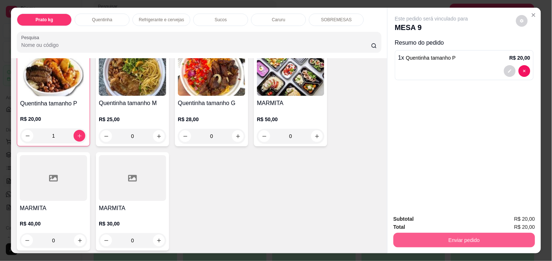
click at [495, 240] on button "Enviar pedido" at bounding box center [464, 240] width 142 height 15
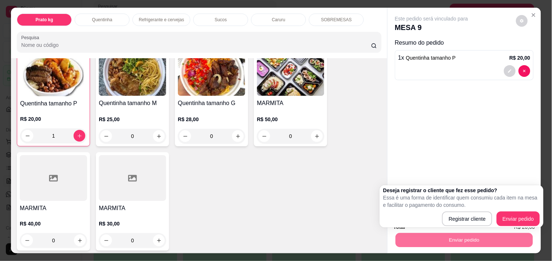
click at [515, 209] on div "Deseja registrar o cliente que fez esse pedido? Essa é uma forma de identificar…" at bounding box center [461, 207] width 157 height 40
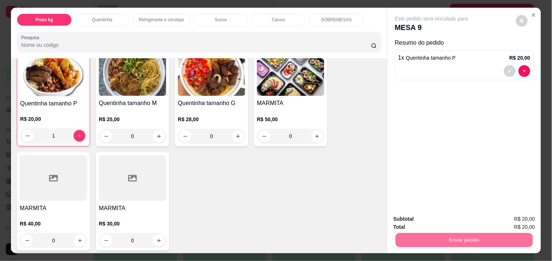
click at [511, 216] on button "Enviar pedido" at bounding box center [515, 219] width 41 height 14
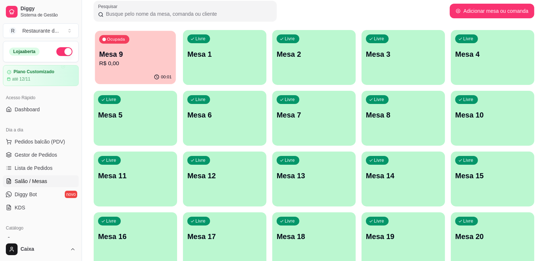
click at [148, 74] on div "00:01" at bounding box center [135, 77] width 81 height 14
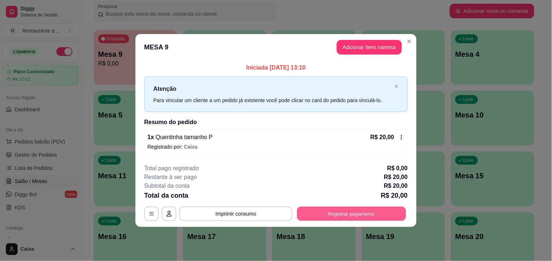
click at [351, 214] on button "Registrar pagamento" at bounding box center [351, 214] width 109 height 14
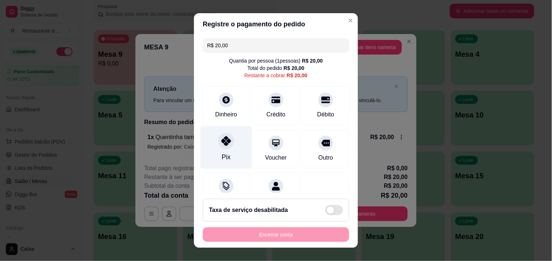
click at [221, 145] on icon at bounding box center [226, 141] width 10 height 10
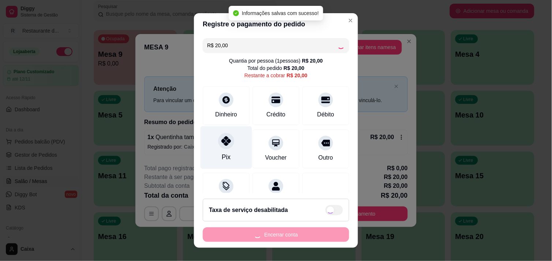
type input "R$ 0,00"
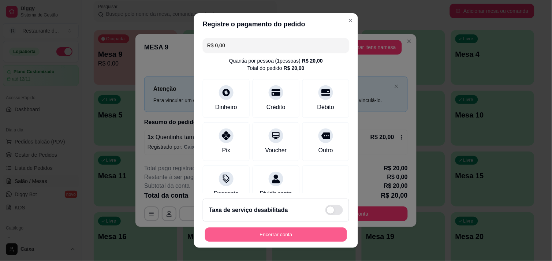
click at [258, 235] on button "Encerrar conta" at bounding box center [276, 235] width 142 height 14
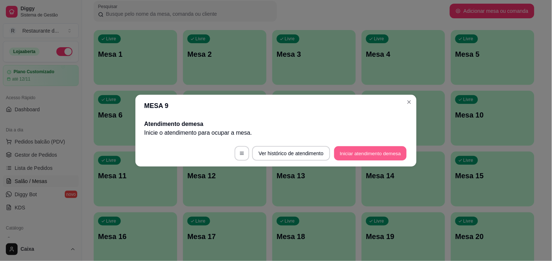
click at [371, 153] on button "Iniciar atendimento de mesa" at bounding box center [370, 153] width 72 height 14
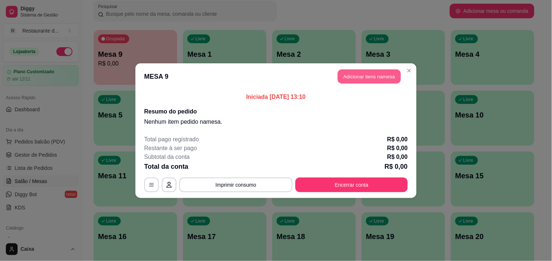
click at [366, 76] on button "Adicionar itens na mesa" at bounding box center [369, 76] width 63 height 14
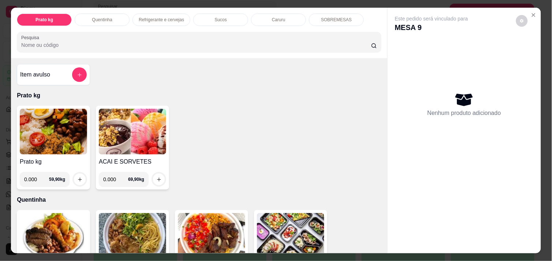
click at [33, 179] on input "0.000" at bounding box center [36, 179] width 25 height 15
type input "0.236"
click at [77, 177] on icon "increase-product-quantity" at bounding box center [79, 179] width 5 height 5
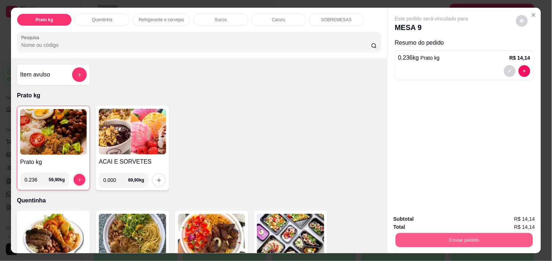
click at [467, 235] on button "Enviar pedido" at bounding box center [464, 240] width 137 height 14
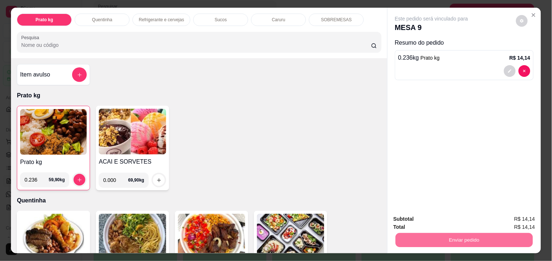
click at [514, 218] on button "Enviar pedido" at bounding box center [516, 219] width 40 height 14
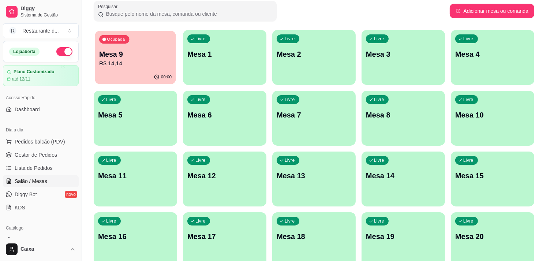
click at [144, 59] on p "R$ 14,14" at bounding box center [135, 63] width 72 height 8
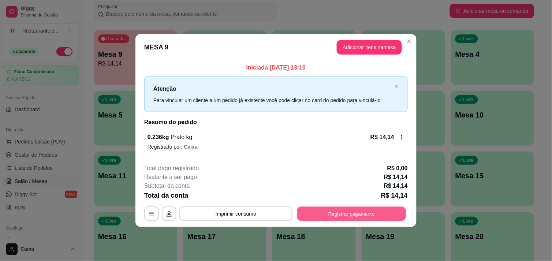
click at [346, 212] on button "Registrar pagamento" at bounding box center [351, 214] width 109 height 14
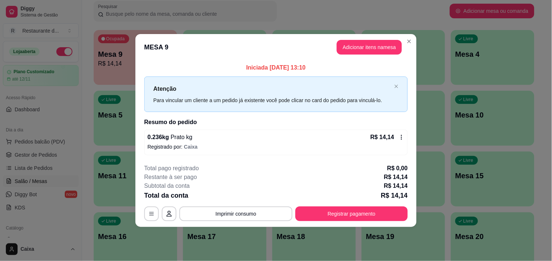
click at [378, 55] on header "MESA 9 Adicionar itens na mesa" at bounding box center [275, 47] width 281 height 26
click at [374, 48] on button "Adicionar itens na mesa" at bounding box center [369, 47] width 63 height 14
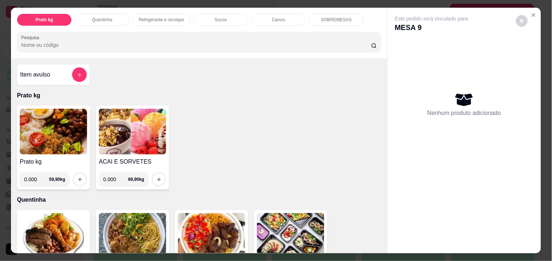
click at [35, 177] on input "0.000" at bounding box center [36, 179] width 25 height 15
type input "0.442"
click at [82, 177] on button "increase-product-quantity" at bounding box center [79, 179] width 11 height 11
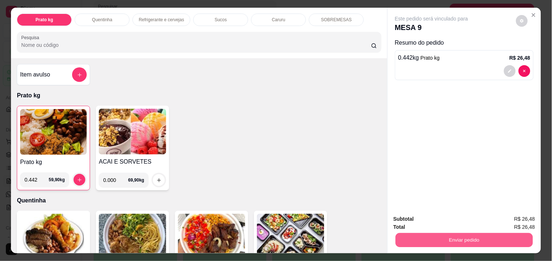
click at [450, 233] on button "Enviar pedido" at bounding box center [464, 240] width 137 height 14
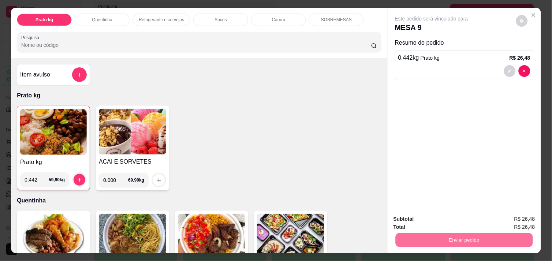
click at [499, 220] on button "Enviar pedido" at bounding box center [516, 219] width 40 height 14
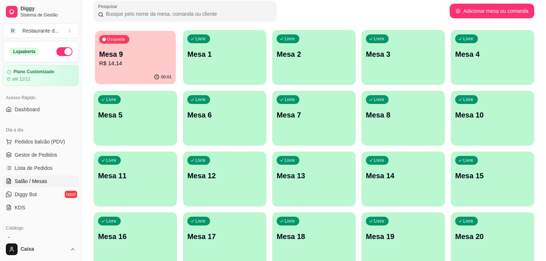
click at [136, 53] on p "Mesa 9" at bounding box center [135, 54] width 72 height 10
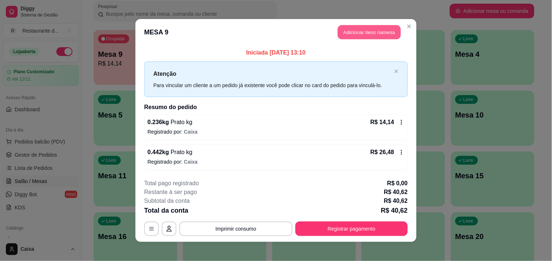
click at [366, 26] on button "Adicionar itens na mesa" at bounding box center [369, 32] width 63 height 14
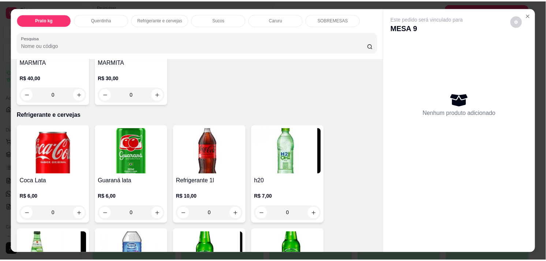
scroll to position [325, 0]
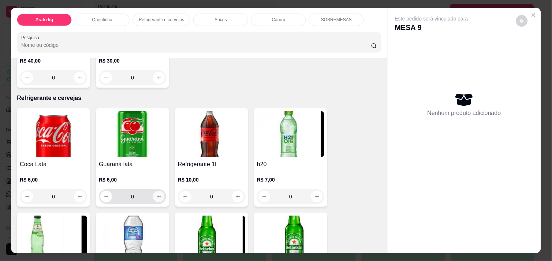
click at [156, 194] on icon "increase-product-quantity" at bounding box center [158, 196] width 5 height 5
type input "1"
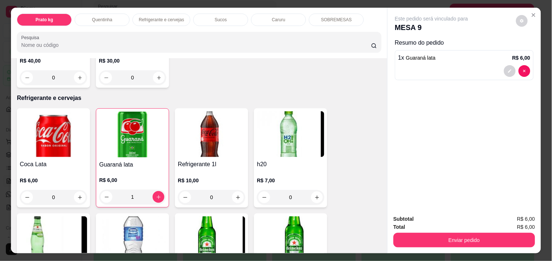
click at [481, 231] on div "Enviar pedido" at bounding box center [464, 239] width 142 height 16
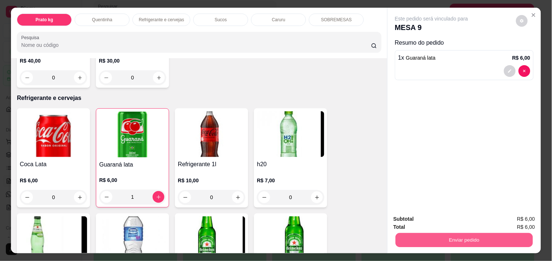
click at [481, 233] on button "Enviar pedido" at bounding box center [464, 240] width 137 height 14
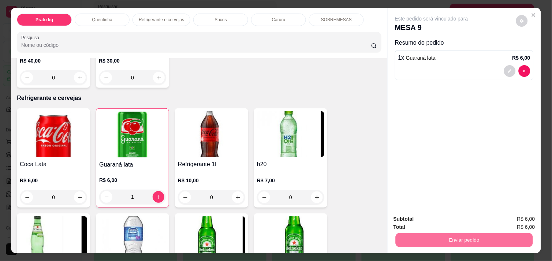
click at [509, 225] on button "Enviar pedido" at bounding box center [516, 219] width 40 height 14
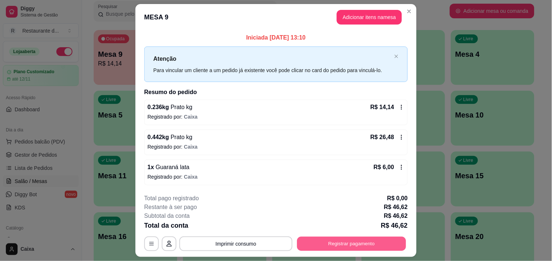
click at [369, 244] on button "Registrar pagamento" at bounding box center [351, 244] width 109 height 14
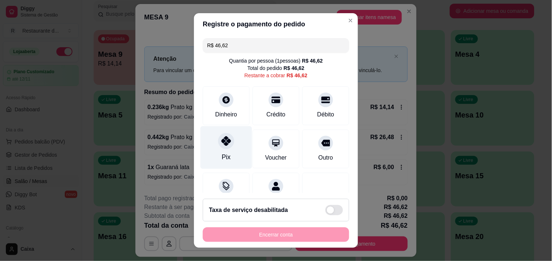
click at [217, 132] on div "Pix" at bounding box center [227, 147] width 52 height 43
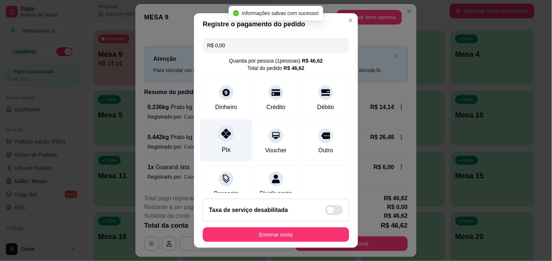
type input "R$ 0,00"
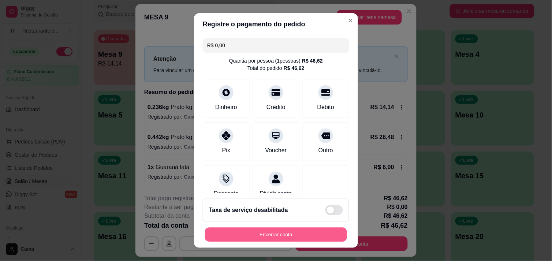
click at [264, 235] on button "Encerrar conta" at bounding box center [276, 235] width 142 height 14
